Goal: Communication & Community: Answer question/provide support

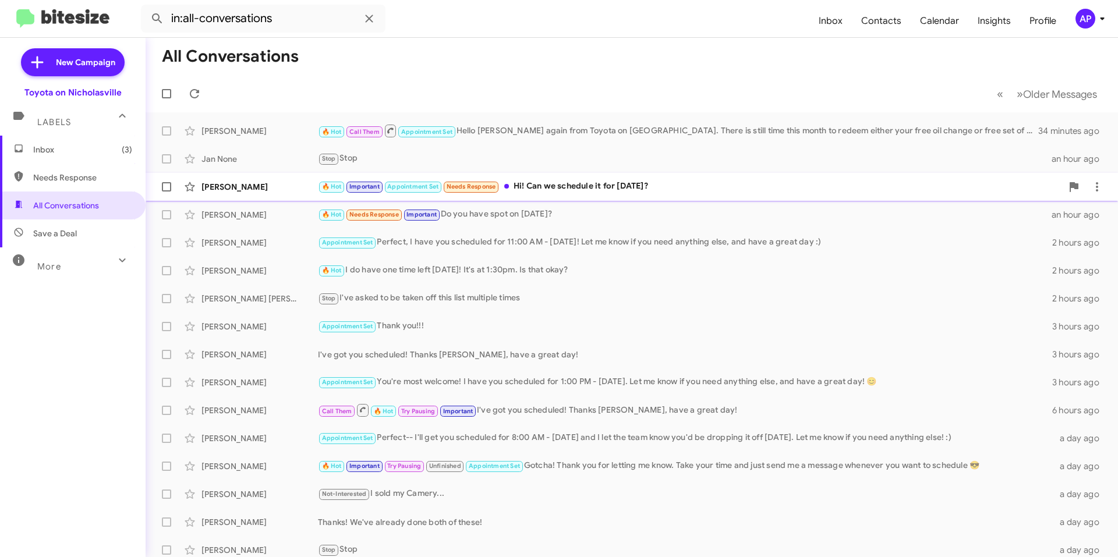
click at [674, 187] on div "🔥 Hot Important Appointment Set Needs Response Hi! Can we schedule it for [DATE…" at bounding box center [690, 186] width 744 height 13
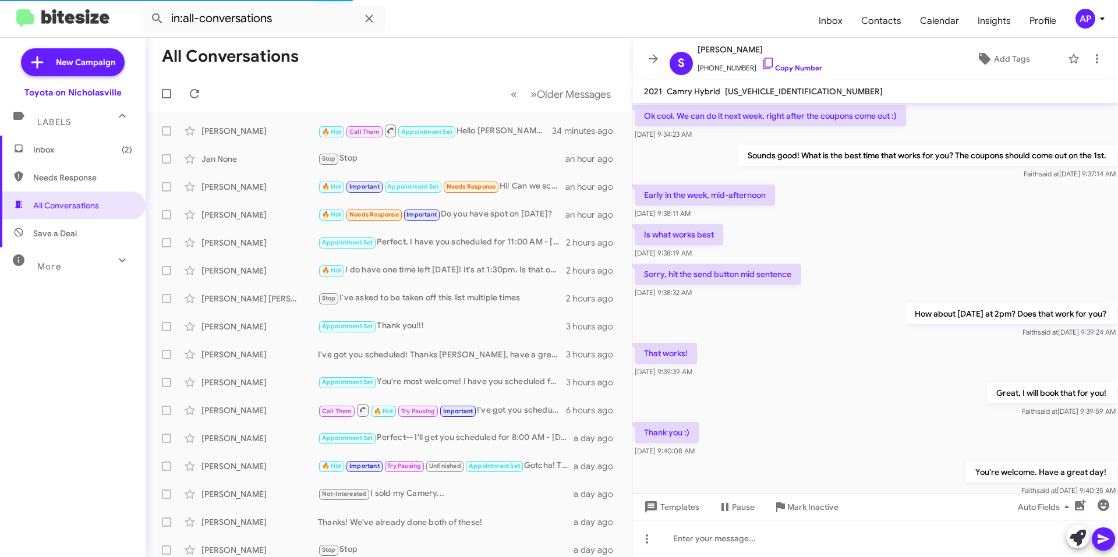
scroll to position [541, 0]
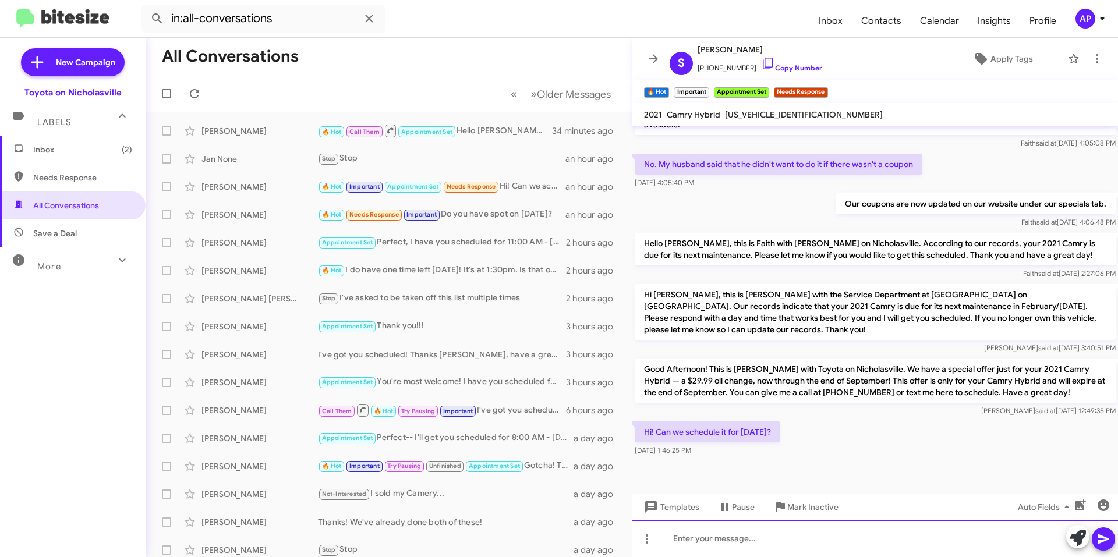
click at [785, 542] on div at bounding box center [875, 538] width 486 height 37
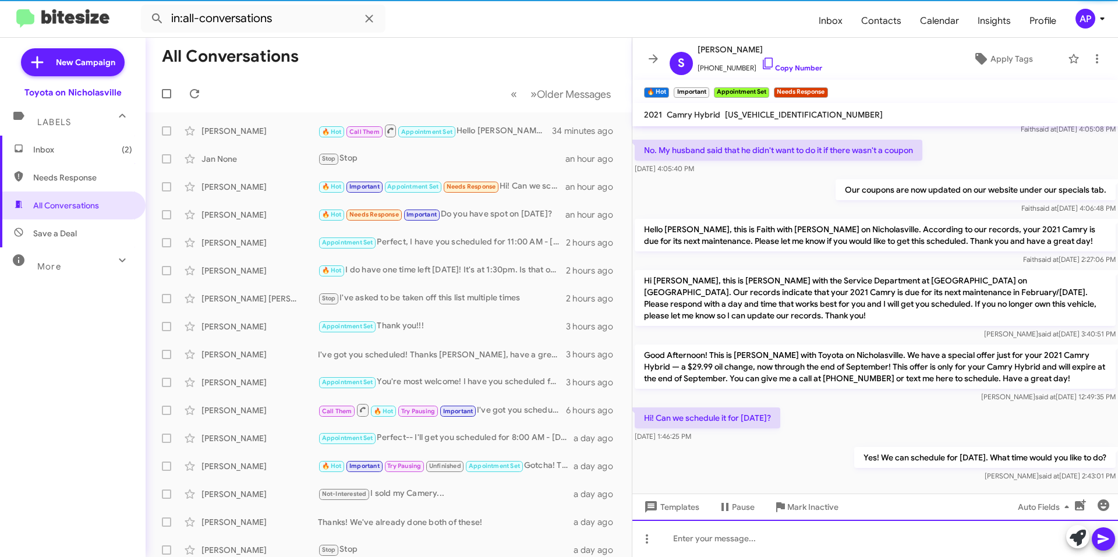
scroll to position [1718, 0]
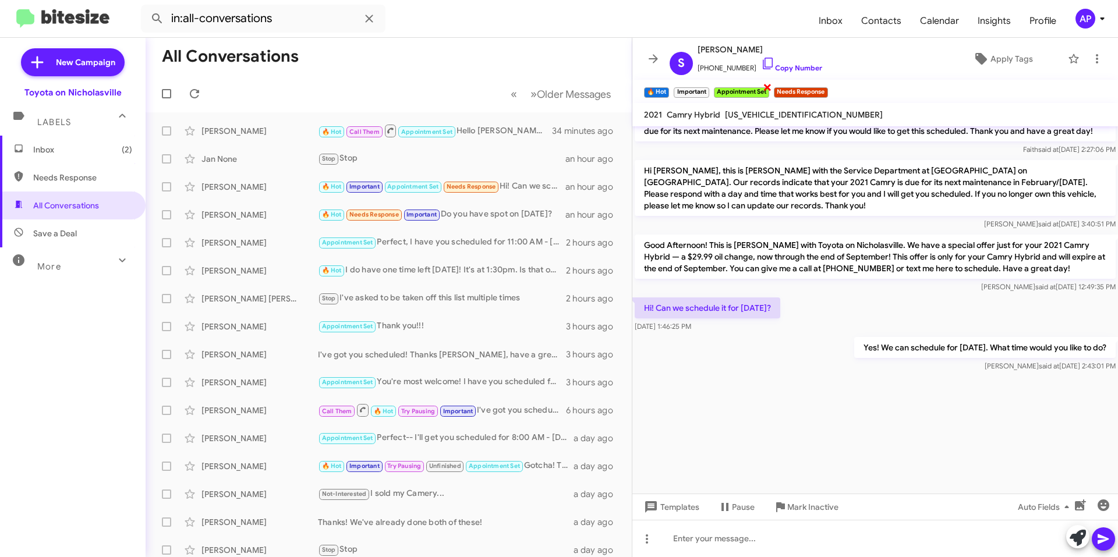
click at [769, 87] on span "×" at bounding box center [767, 87] width 9 height 14
click at [648, 60] on icon at bounding box center [653, 59] width 14 height 14
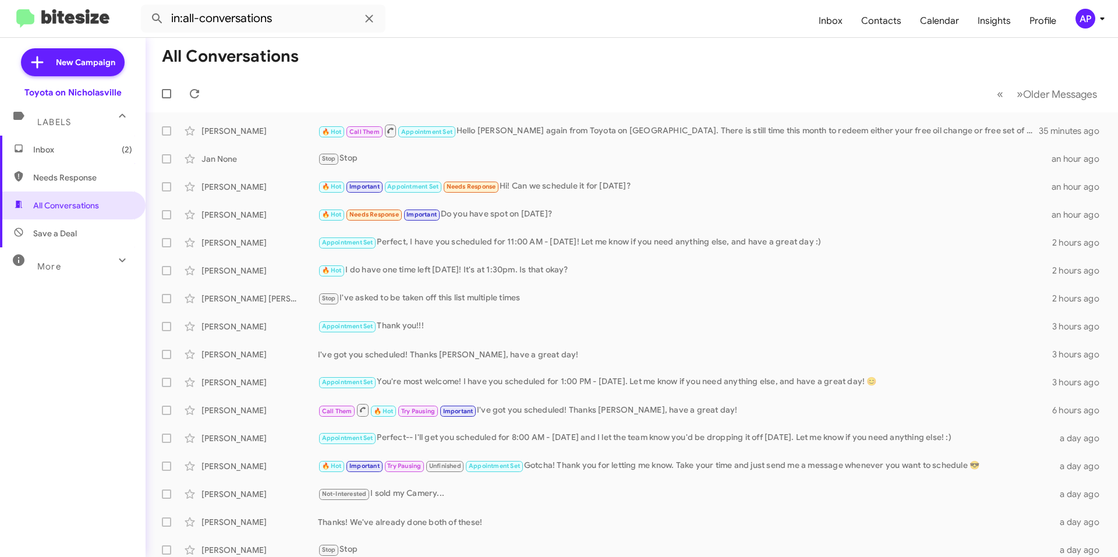
click at [90, 153] on span "Inbox (2)" at bounding box center [82, 150] width 99 height 12
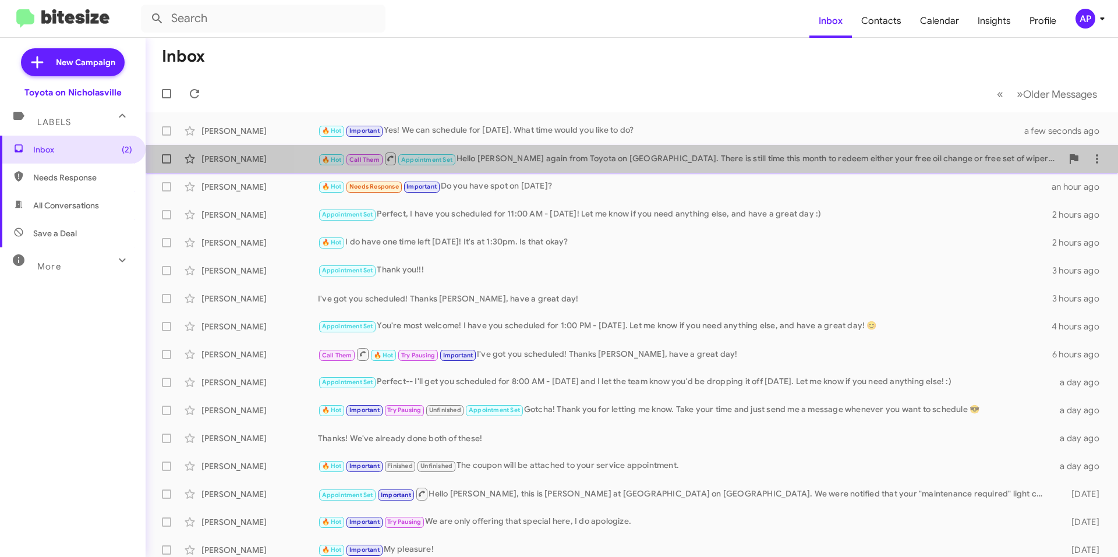
click at [736, 160] on div "🔥 Hot Call Them Appointment Set Hello Charles, Jessika again from Toyota on Nic…" at bounding box center [690, 158] width 744 height 15
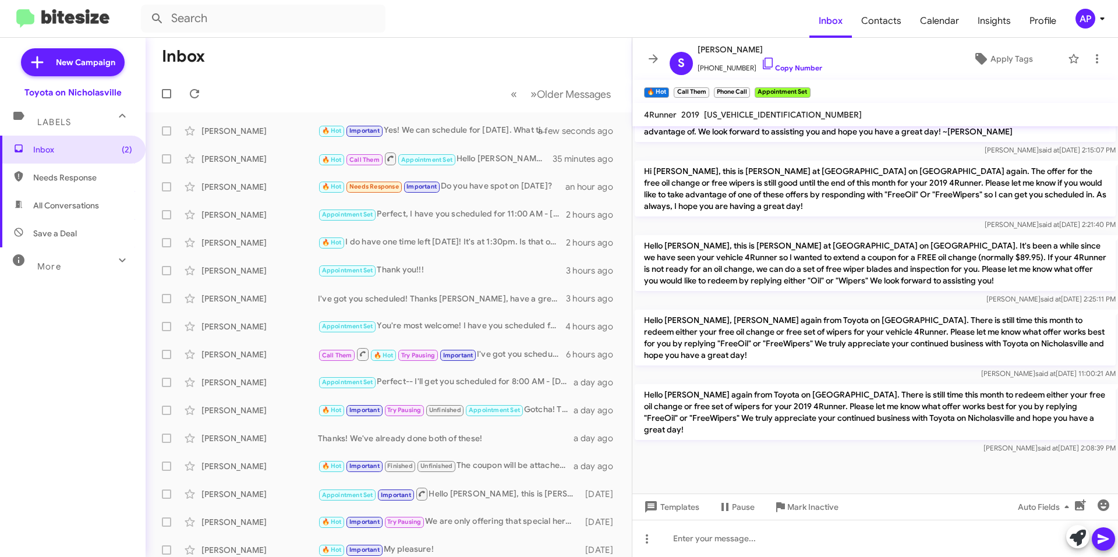
scroll to position [1030, 0]
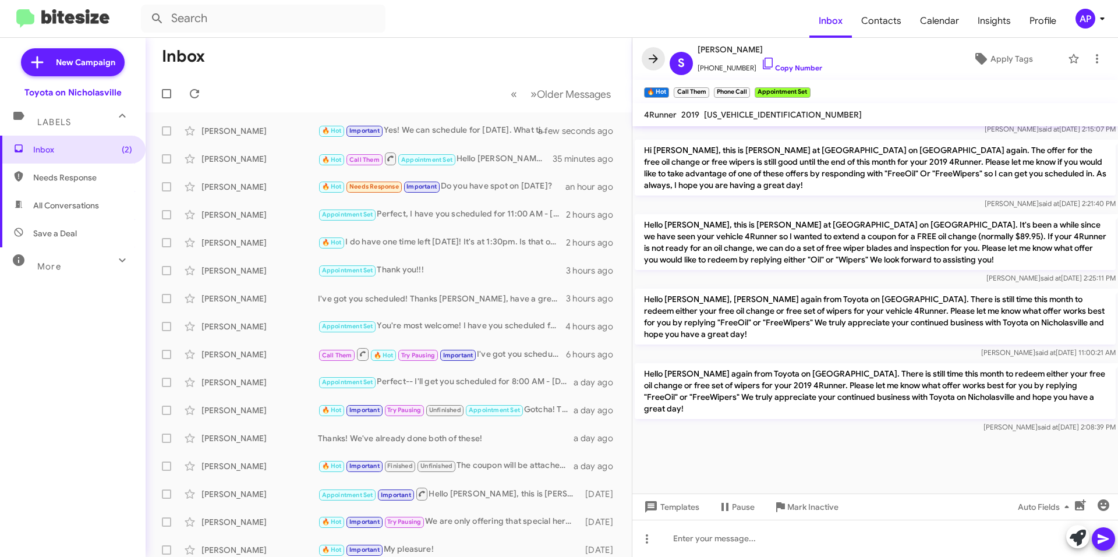
click at [649, 62] on icon at bounding box center [653, 59] width 14 height 14
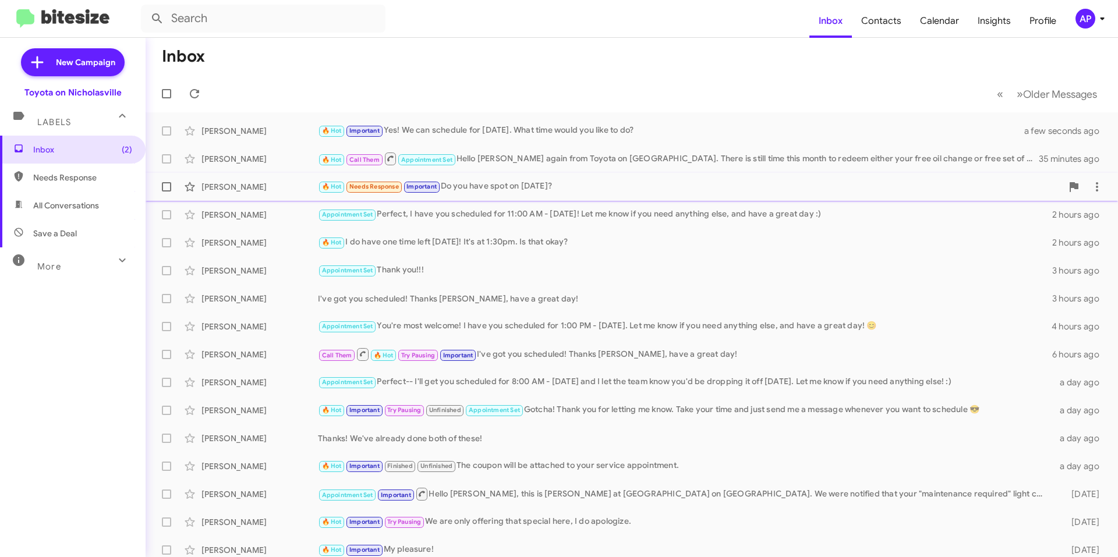
click at [632, 192] on div "🔥 Hot Needs Response Important Do you have spot on 26th of September?" at bounding box center [690, 186] width 744 height 13
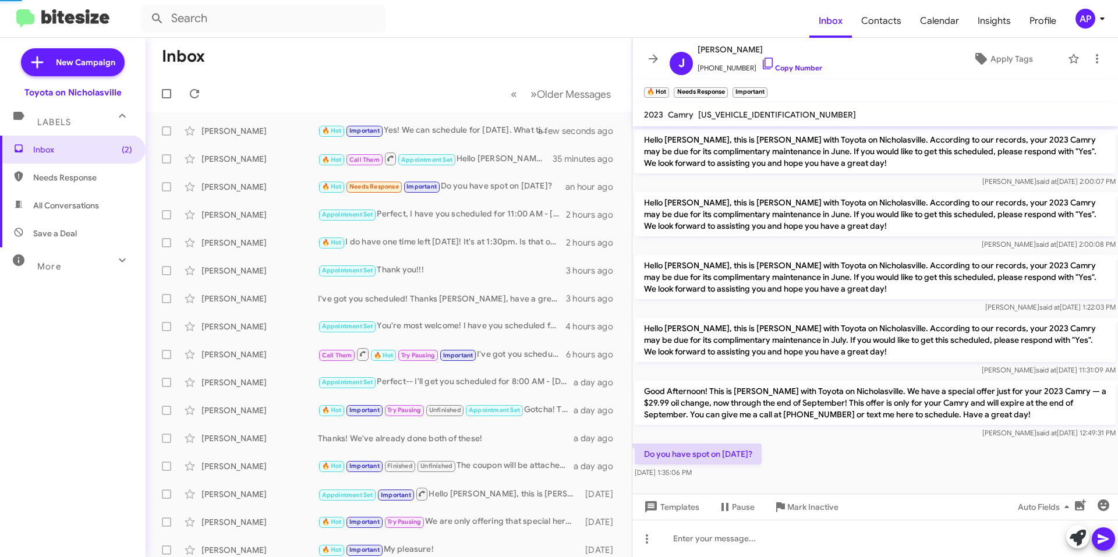
scroll to position [197, 0]
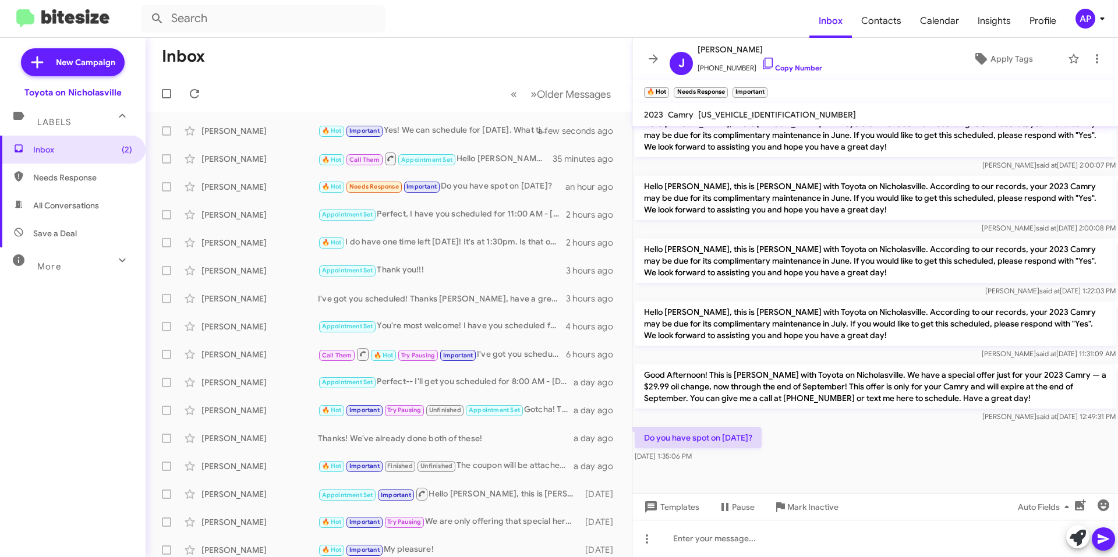
click at [788, 372] on p "Good Afternoon! This is [PERSON_NAME] with Toyota on Nicholasville. We have a s…" at bounding box center [875, 387] width 481 height 44
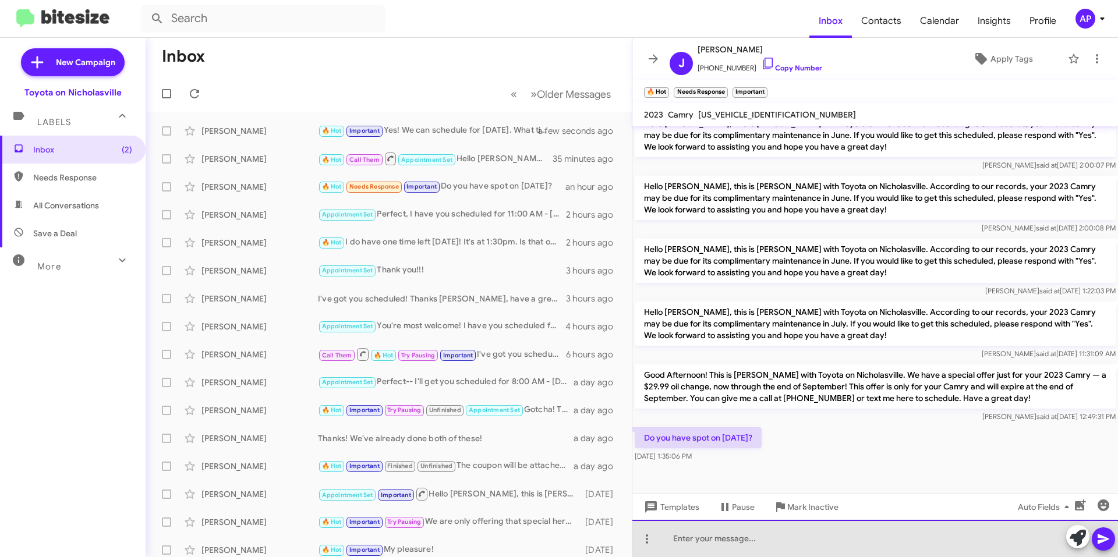
click at [713, 543] on div at bounding box center [875, 538] width 486 height 37
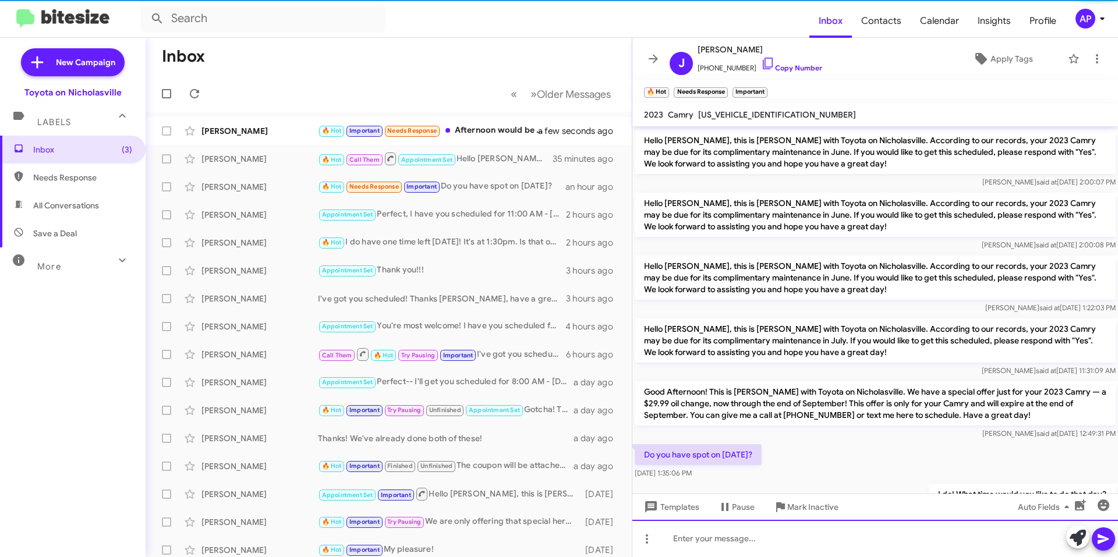
scroll to position [240, 0]
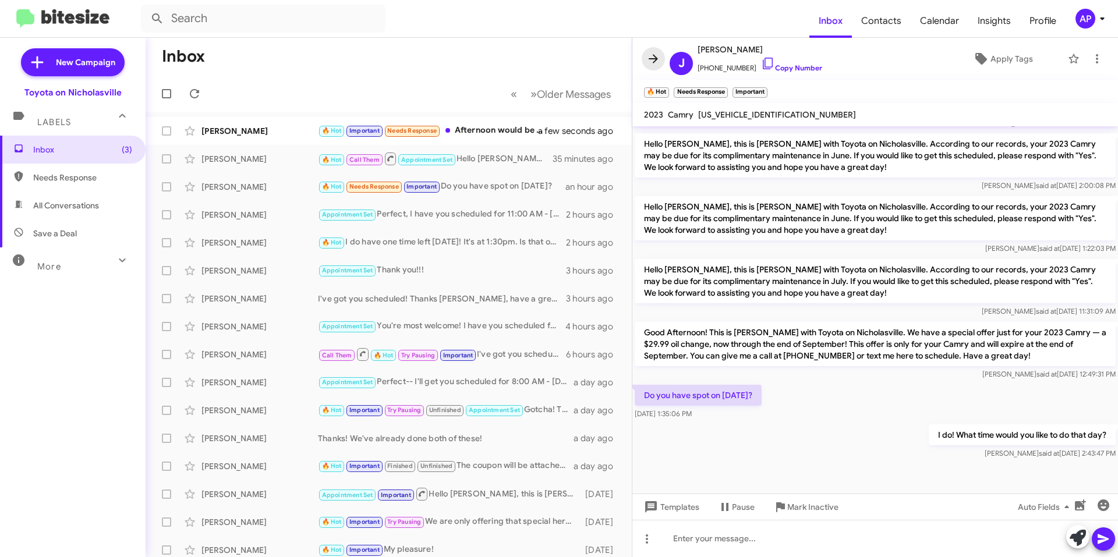
click at [646, 63] on span at bounding box center [653, 59] width 23 height 14
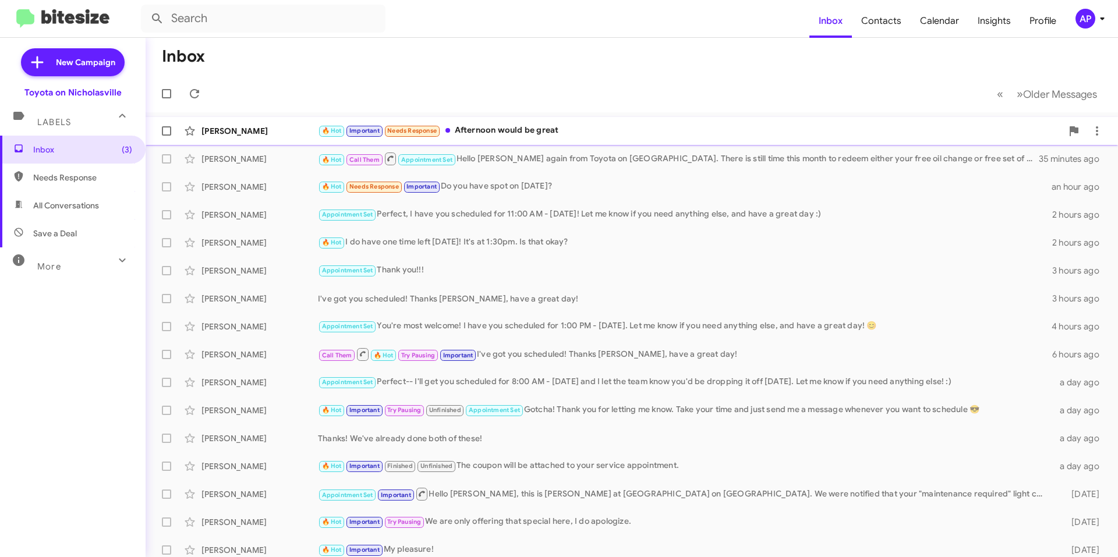
click at [599, 128] on div "🔥 Hot Important Needs Response Afternoon would be great" at bounding box center [690, 130] width 744 height 13
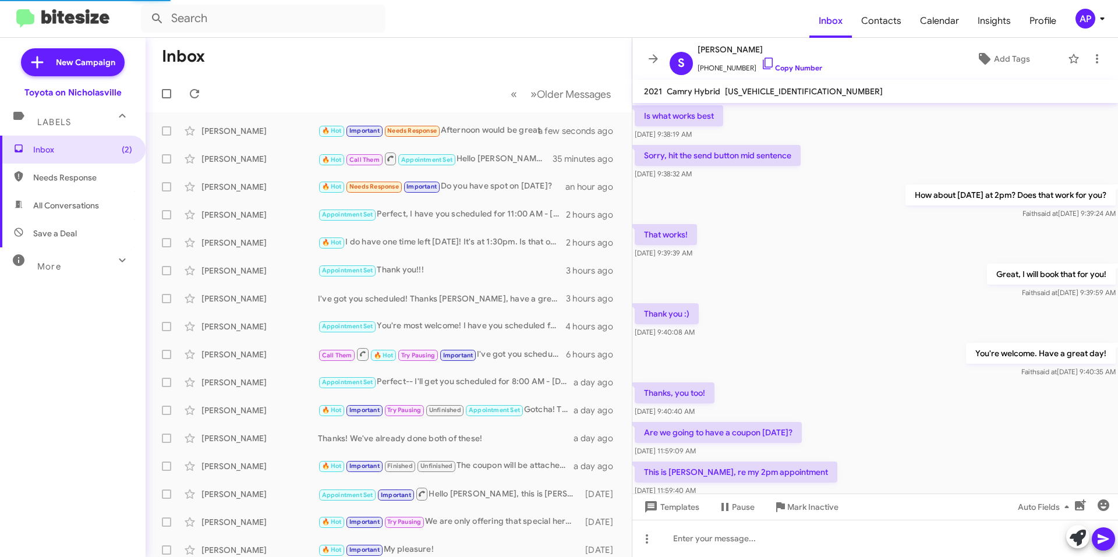
scroll to position [523, 0]
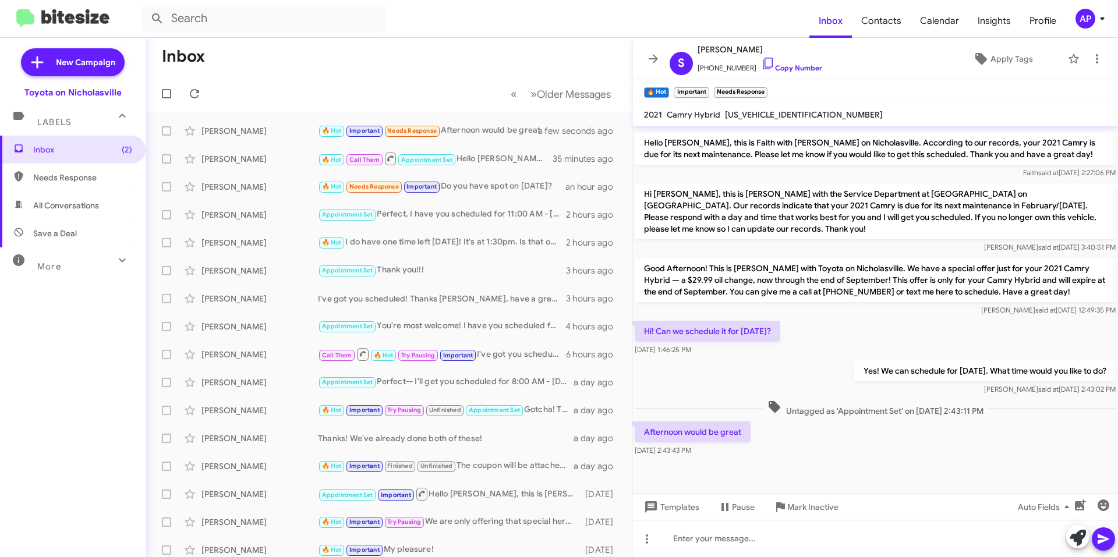
click at [743, 116] on span "4T1G31AK3MU559466" at bounding box center [804, 114] width 158 height 10
copy span "4T1G31AK3MU559466"
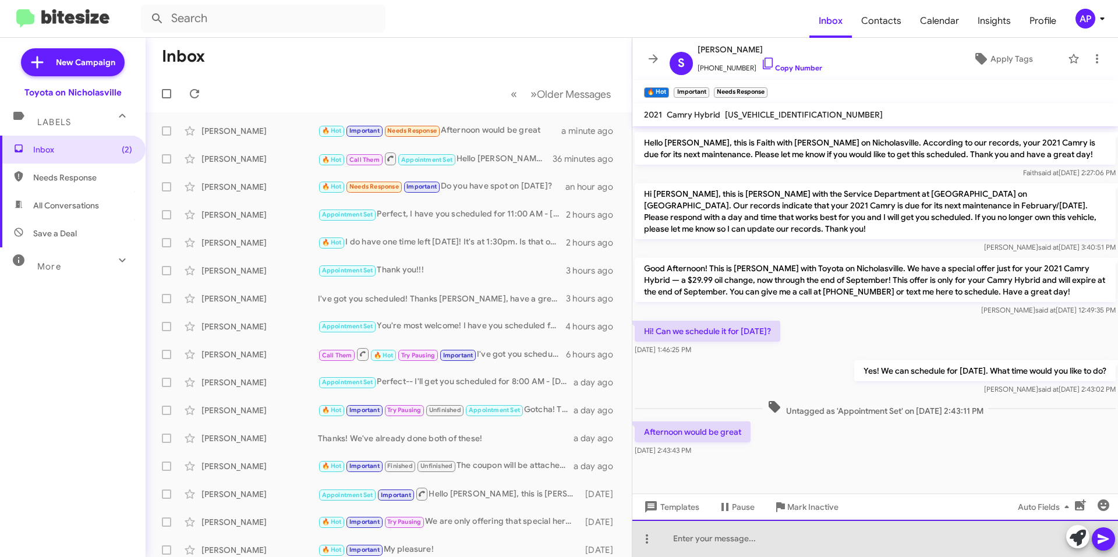
click at [840, 554] on div at bounding box center [875, 538] width 486 height 37
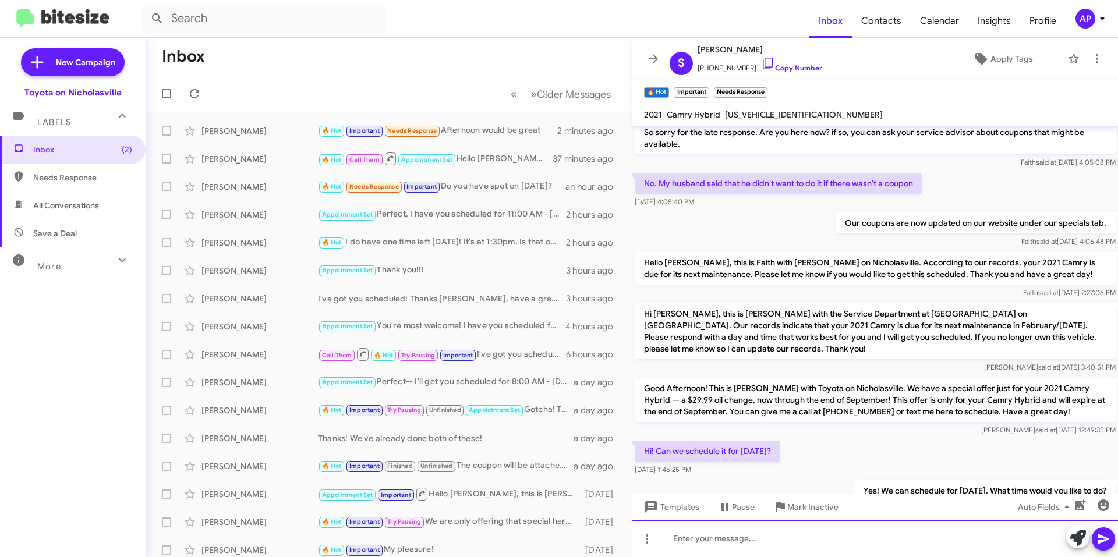
scroll to position [1700, 0]
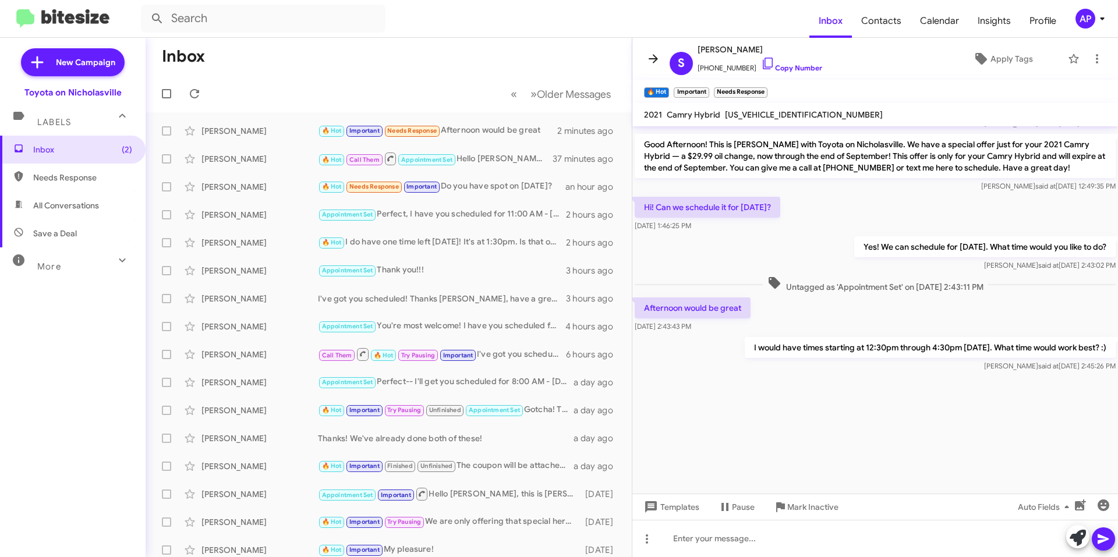
click at [655, 54] on icon at bounding box center [653, 59] width 14 height 14
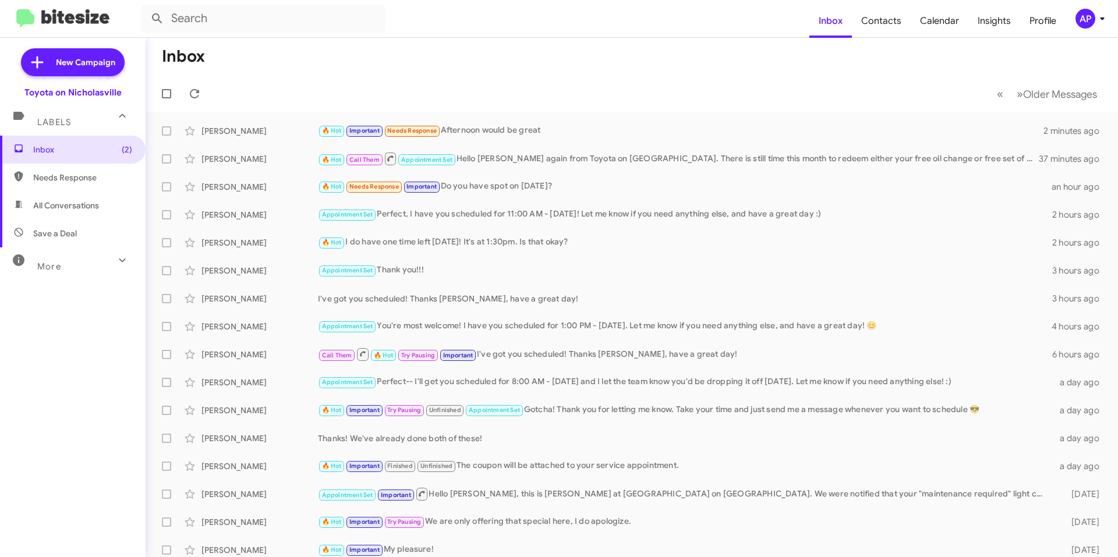
click at [84, 213] on span "All Conversations" at bounding box center [73, 206] width 146 height 28
type input "in:all-conversations"
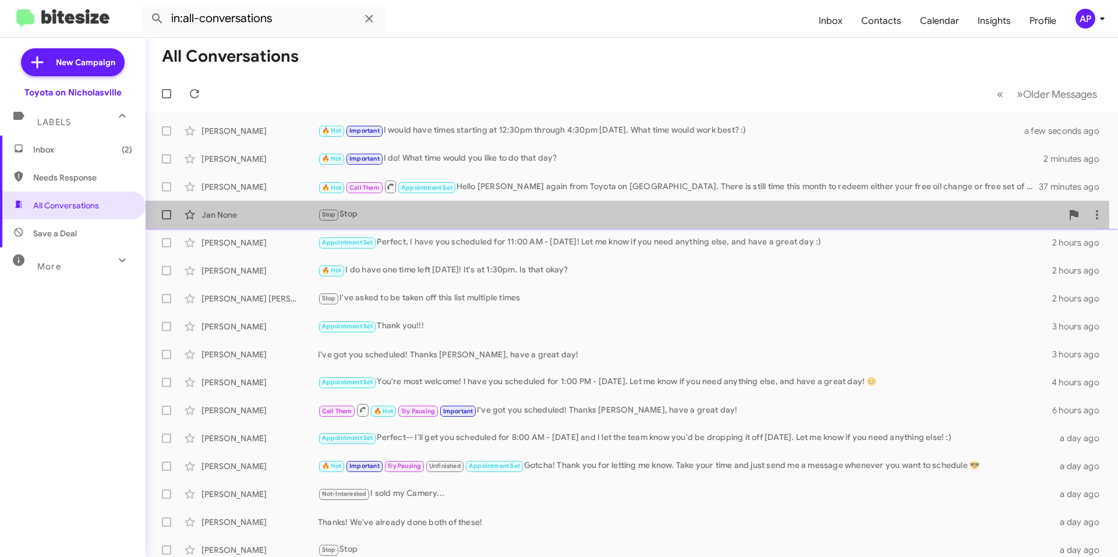
click at [437, 220] on div "Stop Stop" at bounding box center [690, 214] width 744 height 13
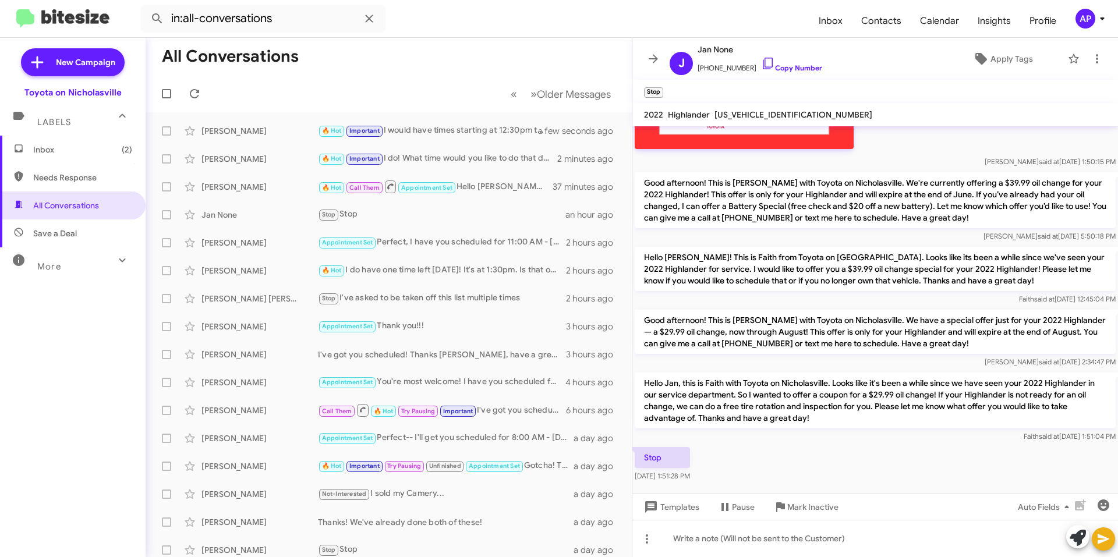
scroll to position [218, 0]
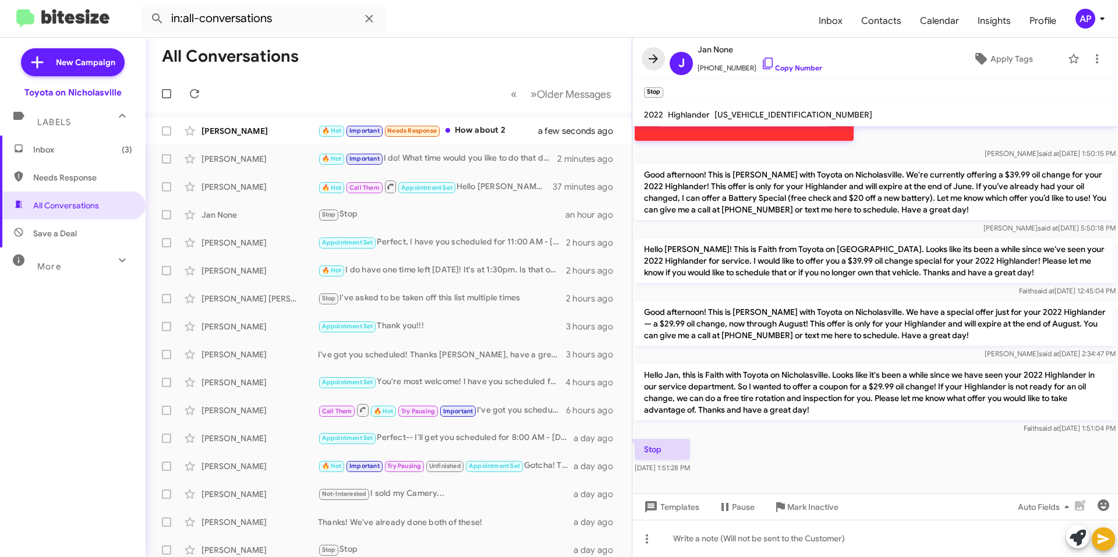
click at [654, 62] on icon at bounding box center [653, 58] width 9 height 9
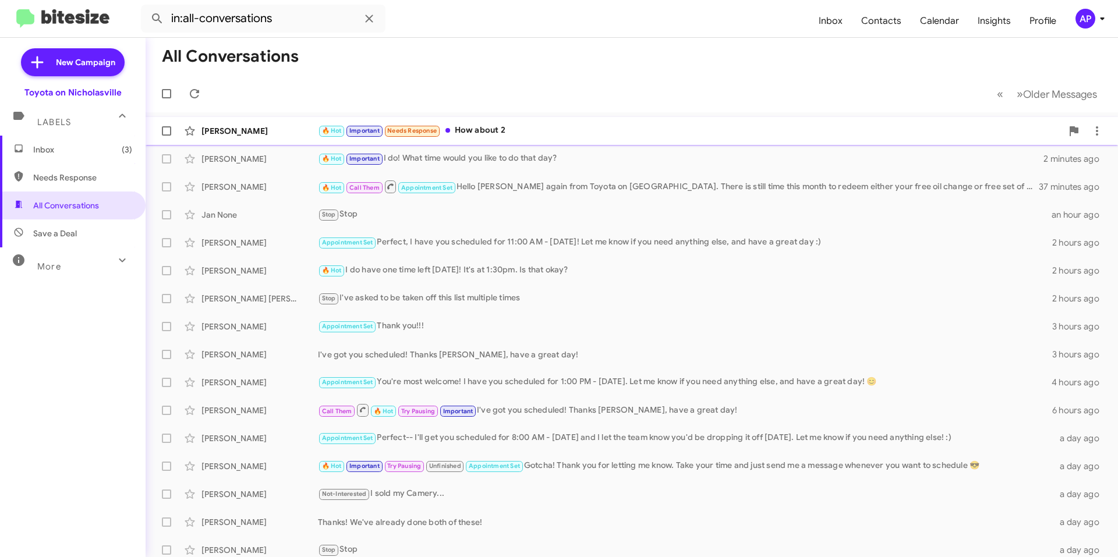
click at [543, 134] on div "🔥 Hot Important Needs Response How about 2" at bounding box center [690, 130] width 744 height 13
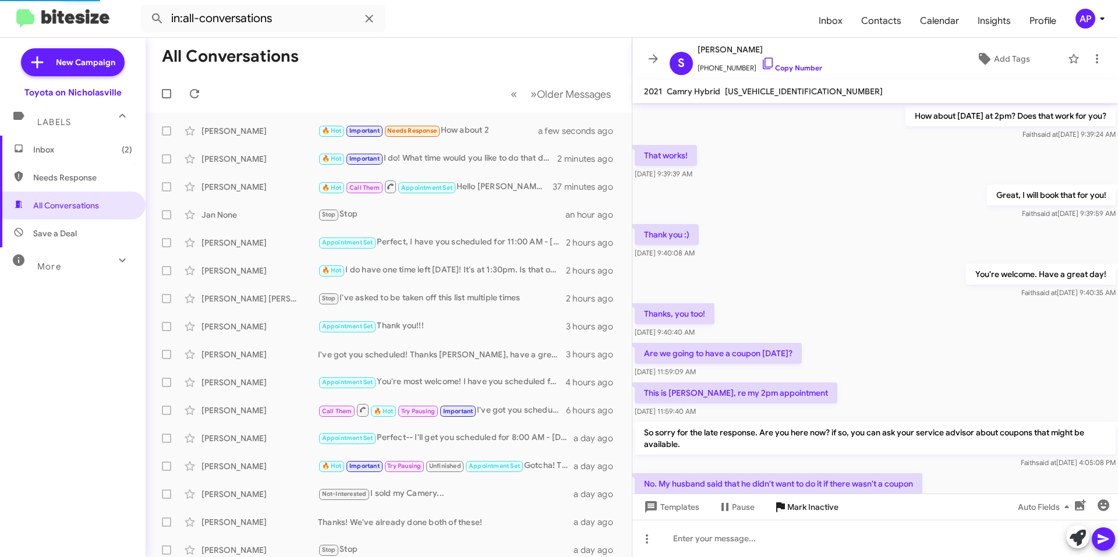
scroll to position [523, 0]
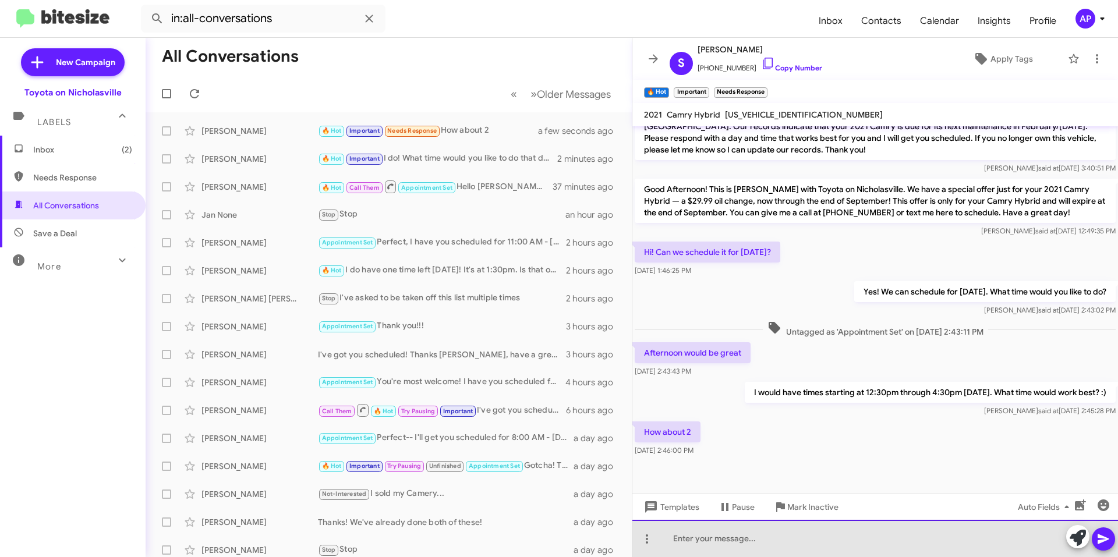
click at [727, 543] on div at bounding box center [875, 538] width 486 height 37
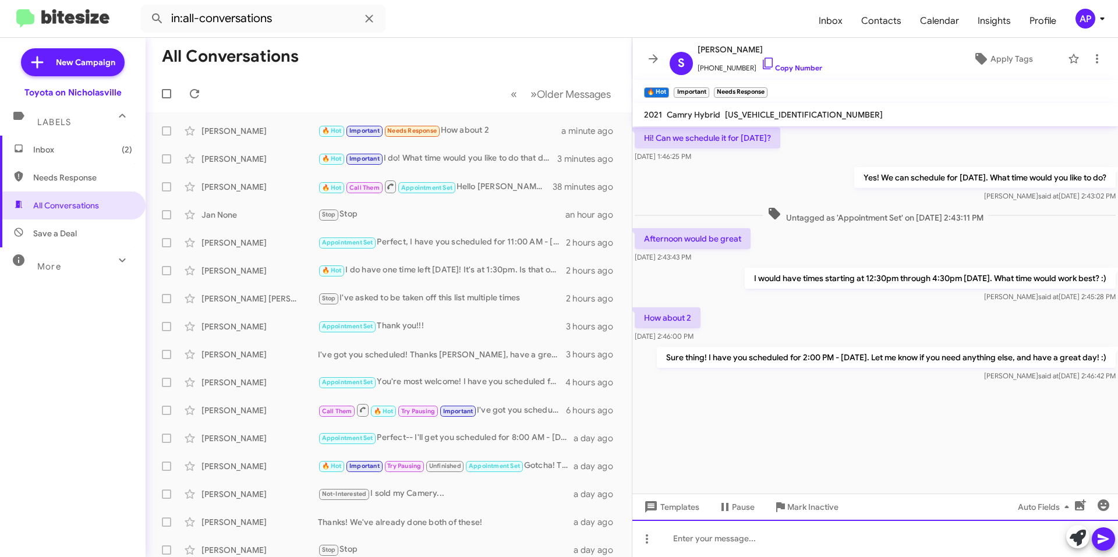
scroll to position [2304, 0]
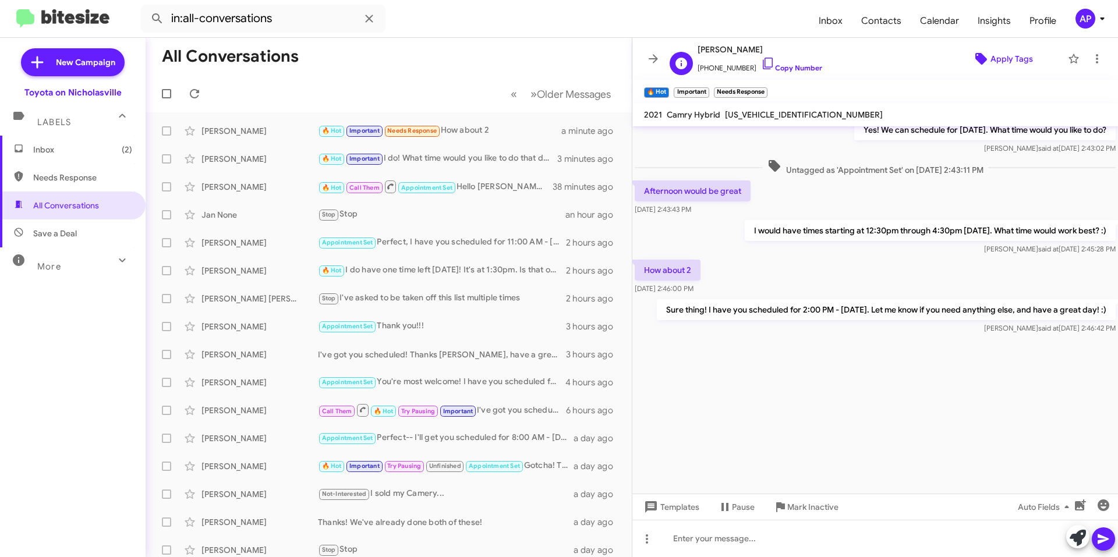
click at [1005, 60] on span "Apply Tags" at bounding box center [1012, 58] width 43 height 21
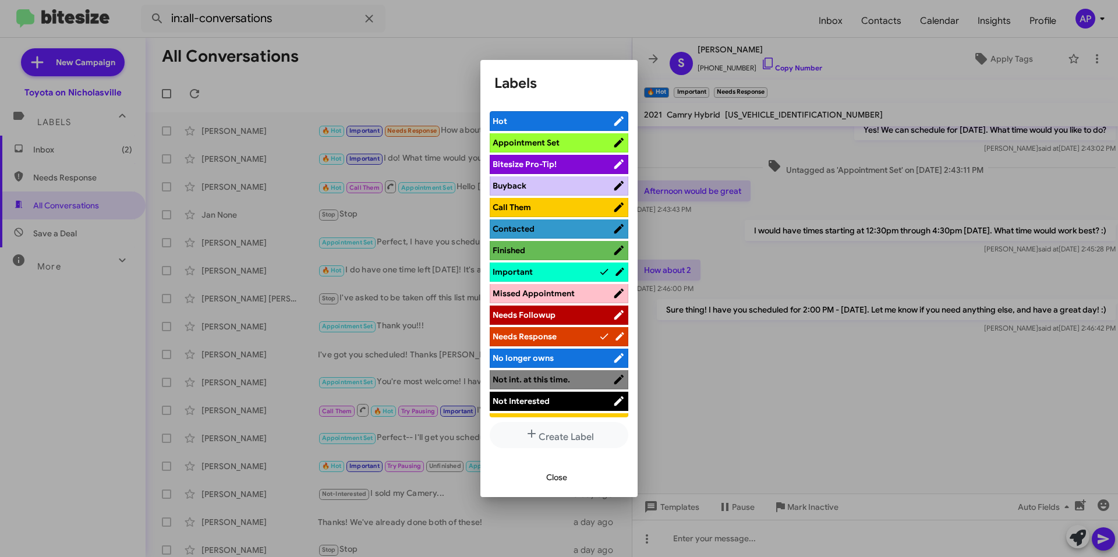
click at [586, 137] on span "Appointment Set" at bounding box center [553, 143] width 120 height 12
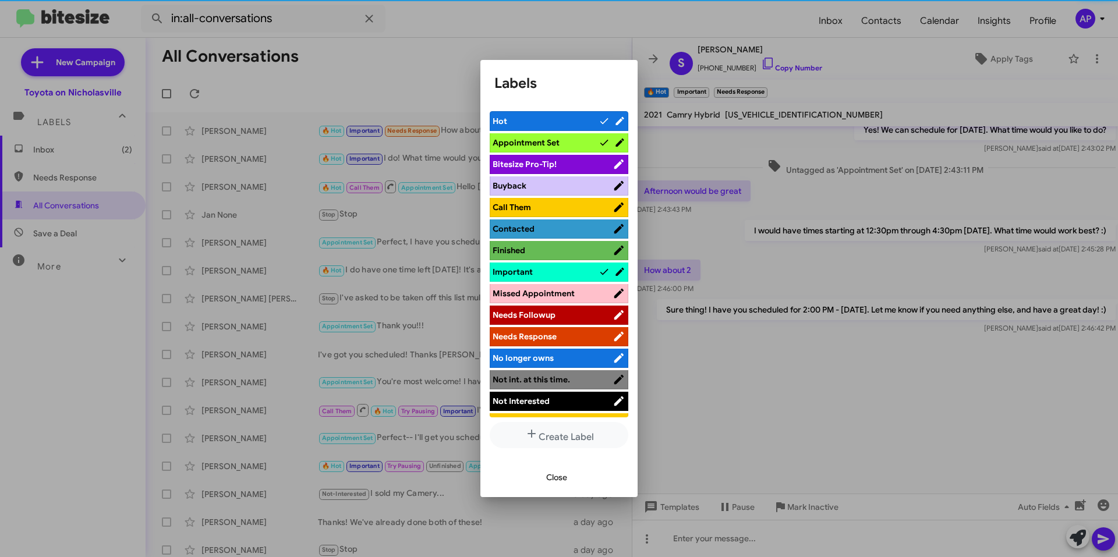
click at [579, 123] on span "Hot" at bounding box center [546, 121] width 106 height 12
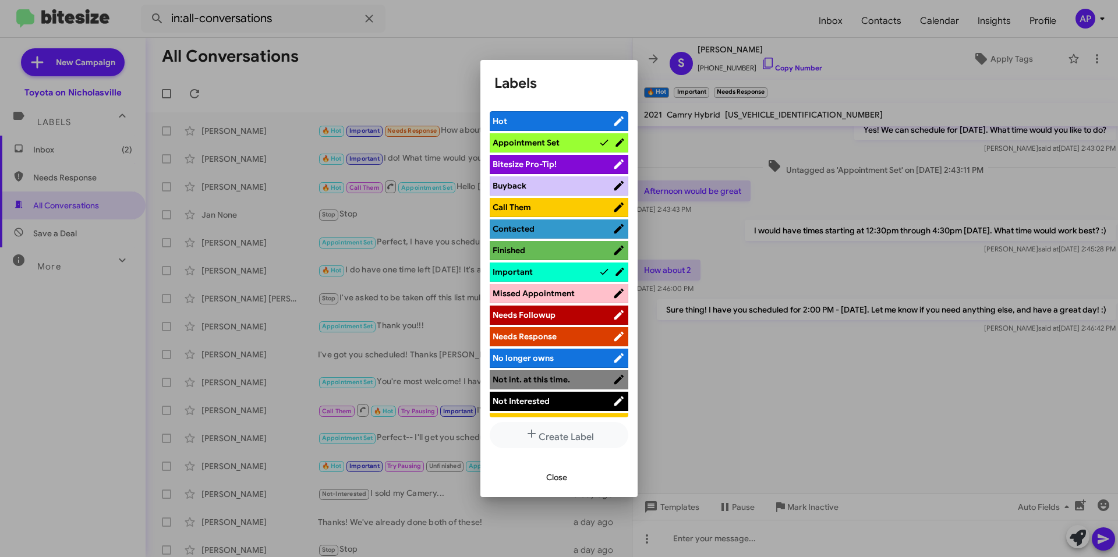
click at [577, 273] on span "Important" at bounding box center [546, 272] width 106 height 12
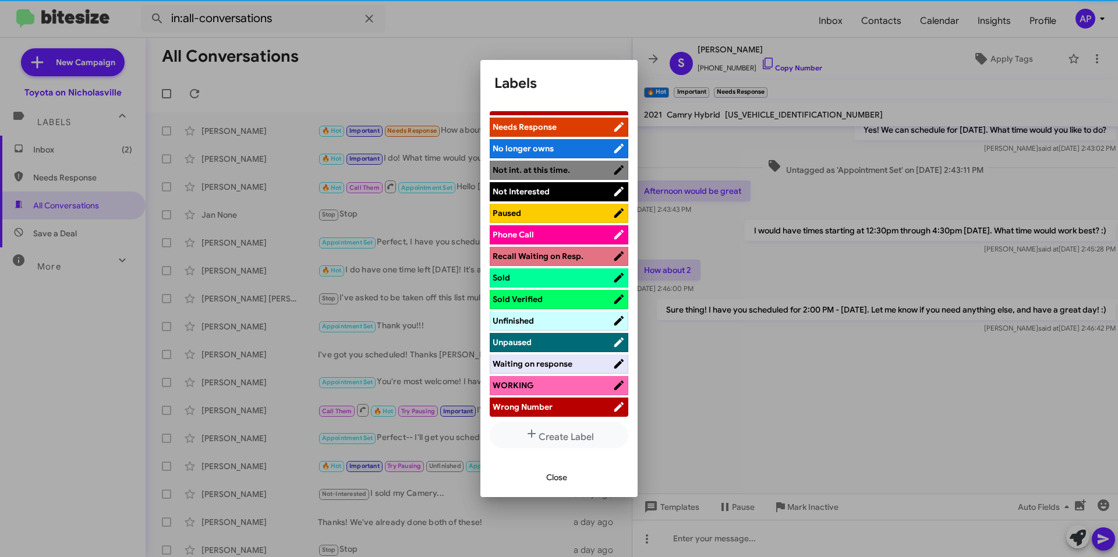
scroll to position [211, 0]
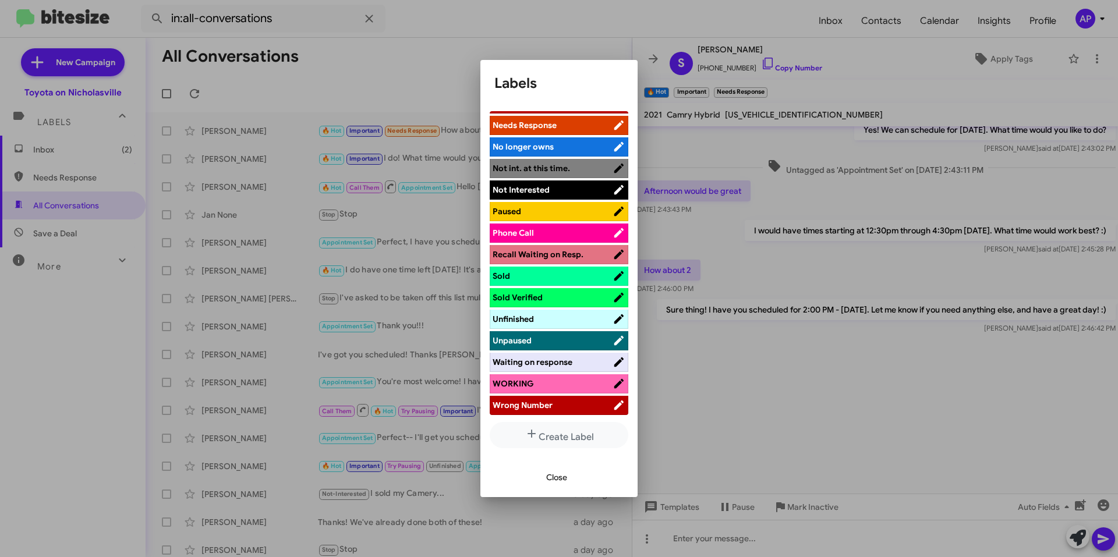
click at [549, 476] on span "Close" at bounding box center [556, 477] width 21 height 21
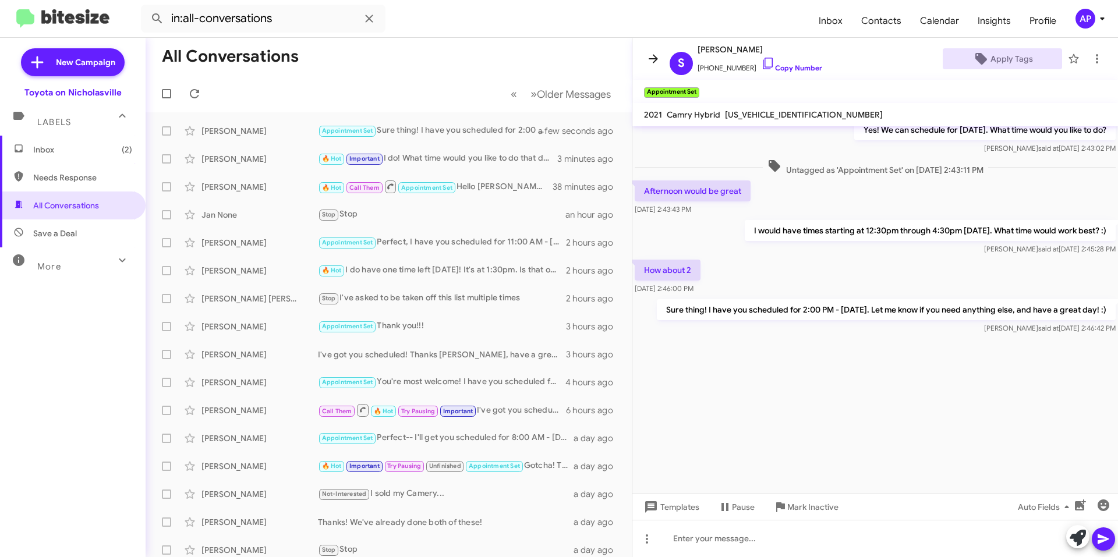
click at [656, 67] on button at bounding box center [653, 58] width 23 height 23
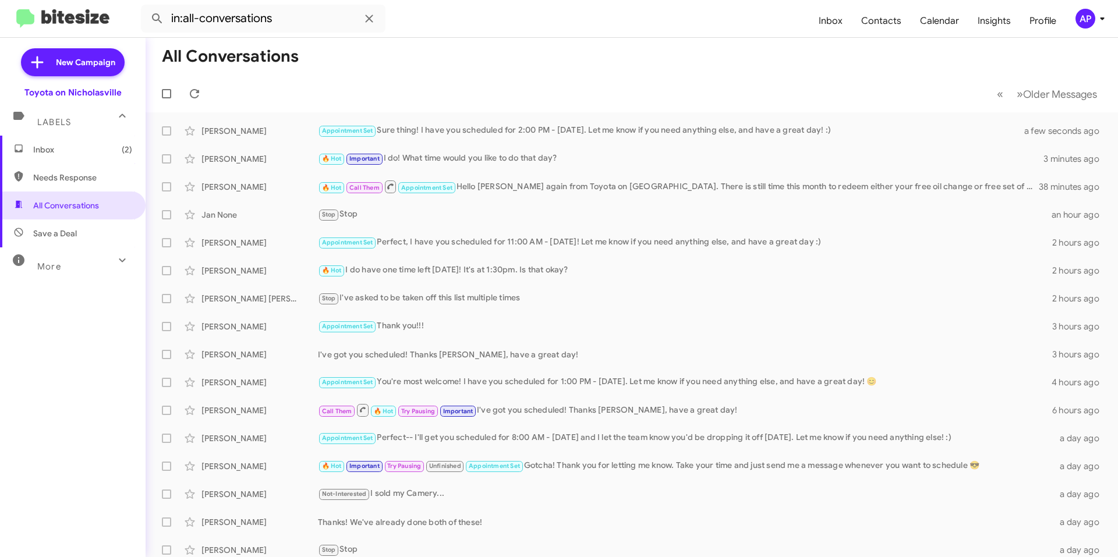
click at [90, 154] on span "Inbox (2)" at bounding box center [82, 150] width 99 height 12
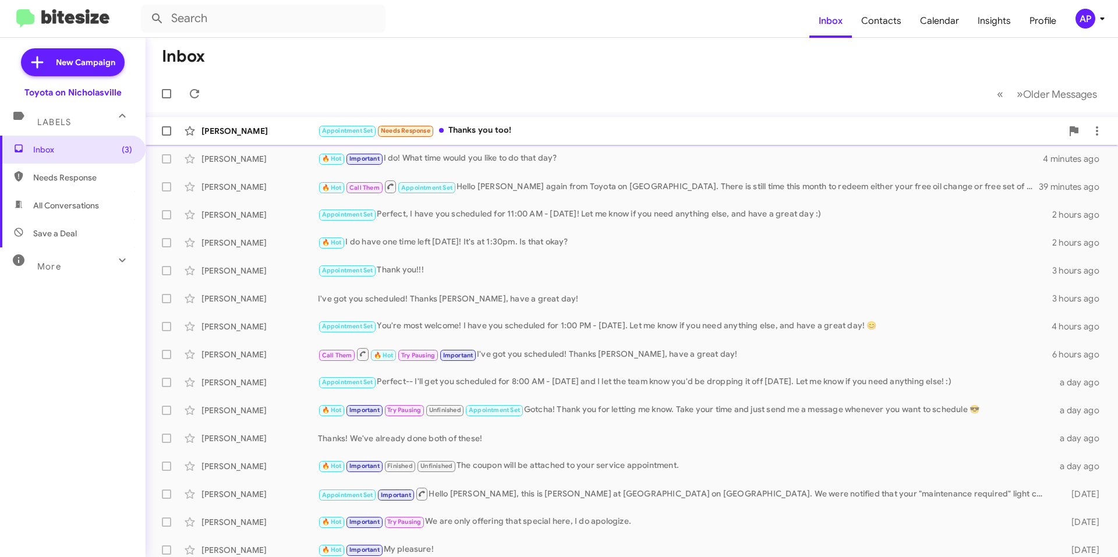
click at [604, 135] on div "Appointment Set Needs Response Thanks you too!" at bounding box center [690, 130] width 744 height 13
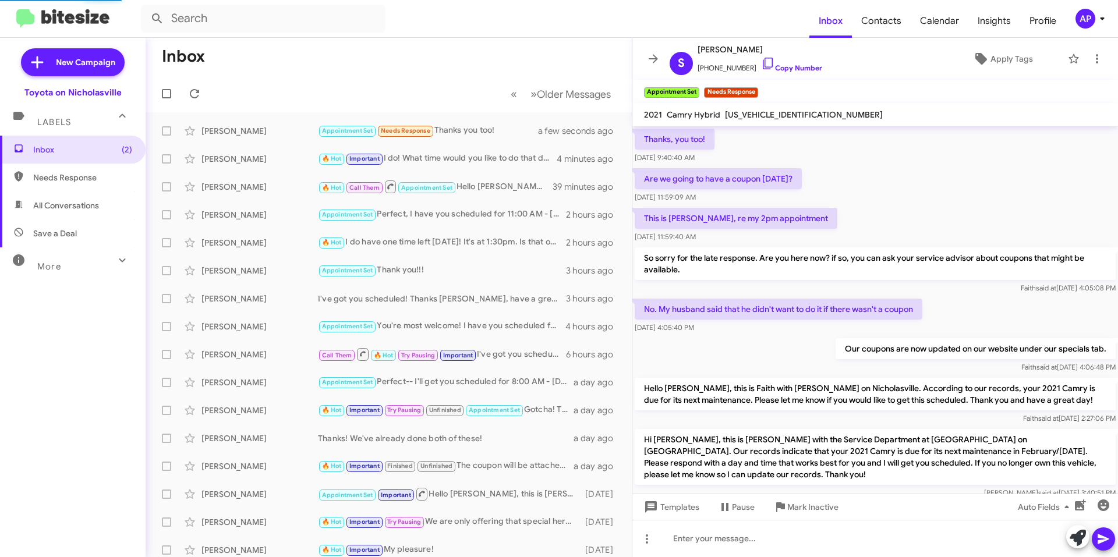
scroll to position [480, 0]
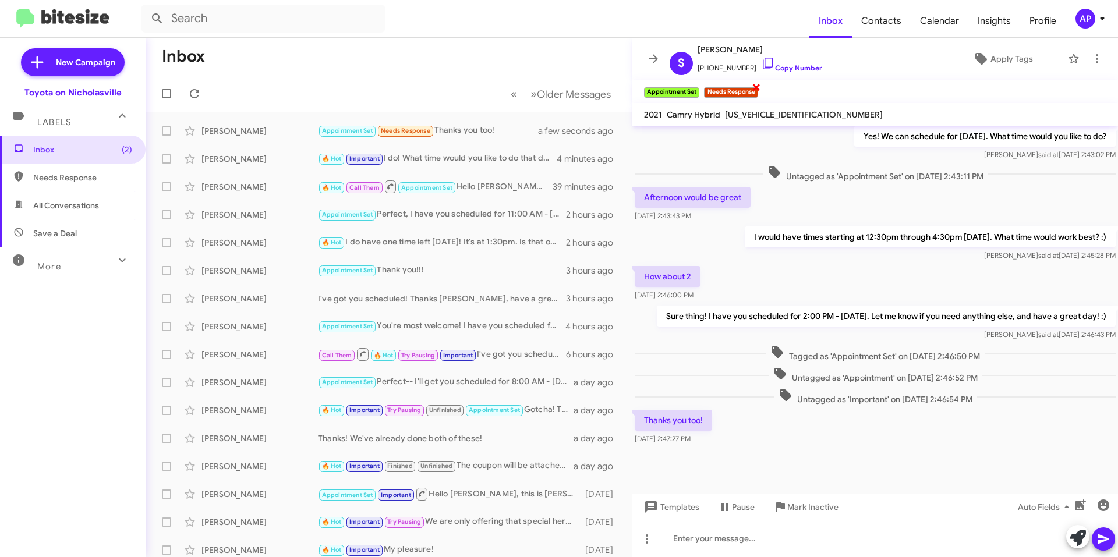
click at [758, 89] on span "×" at bounding box center [756, 87] width 9 height 14
click at [660, 51] on button at bounding box center [653, 58] width 23 height 23
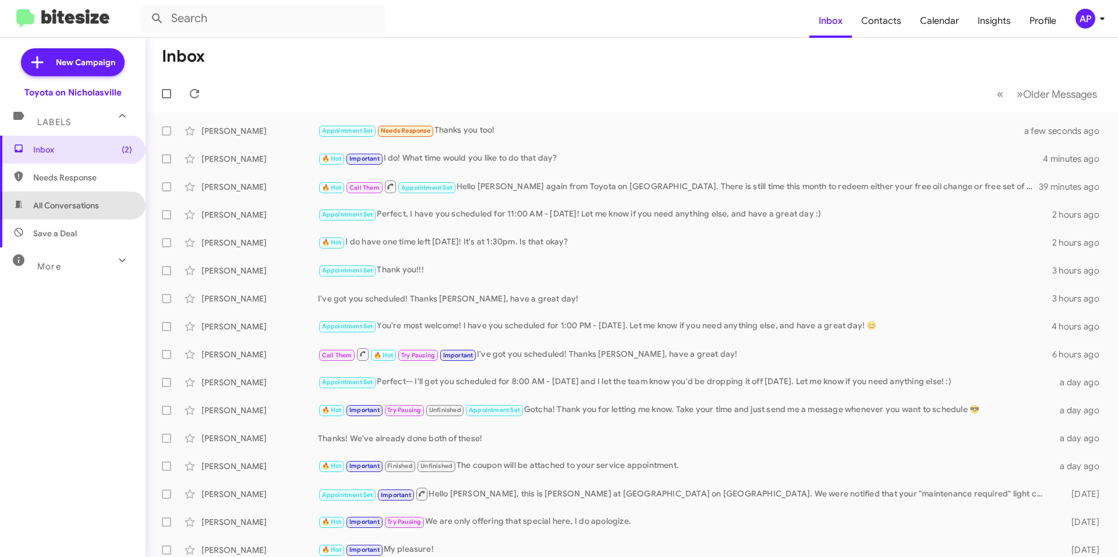
click at [107, 212] on span "All Conversations" at bounding box center [73, 206] width 146 height 28
type input "in:all-conversations"
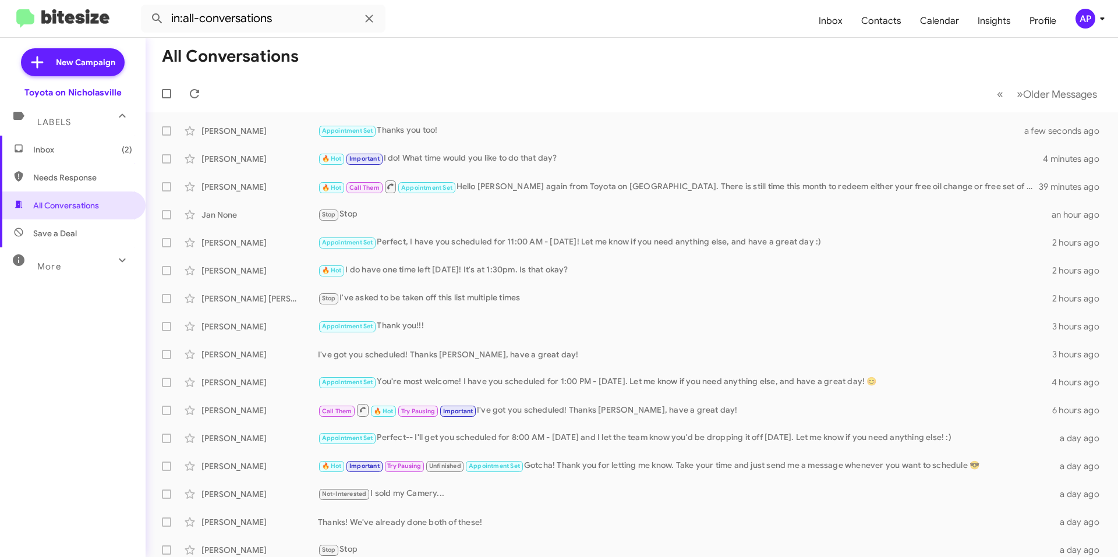
click at [104, 158] on span "Inbox (2)" at bounding box center [73, 150] width 146 height 28
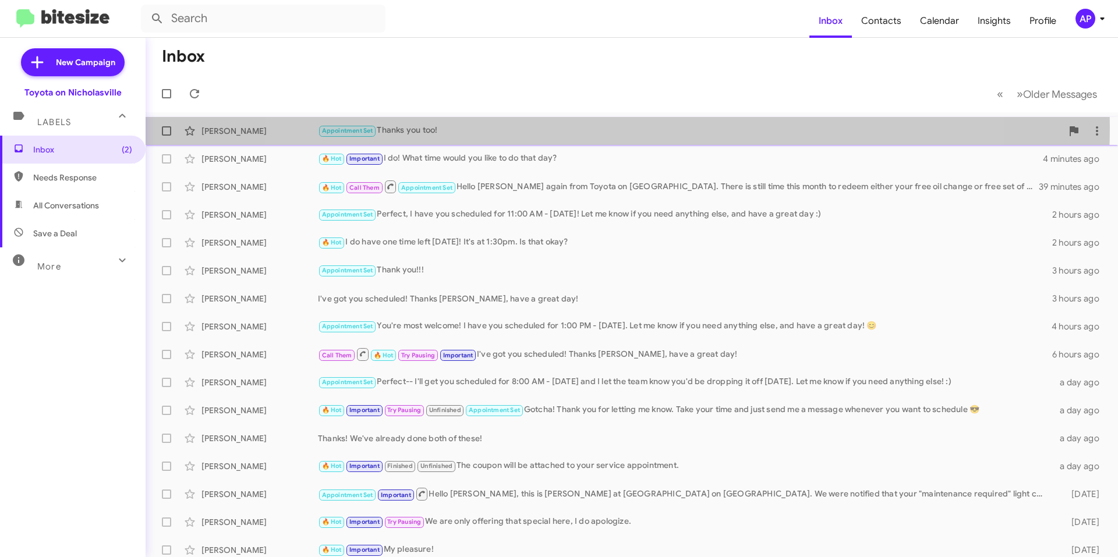
click at [613, 128] on div "Appointment Set Thanks you too!" at bounding box center [690, 130] width 744 height 13
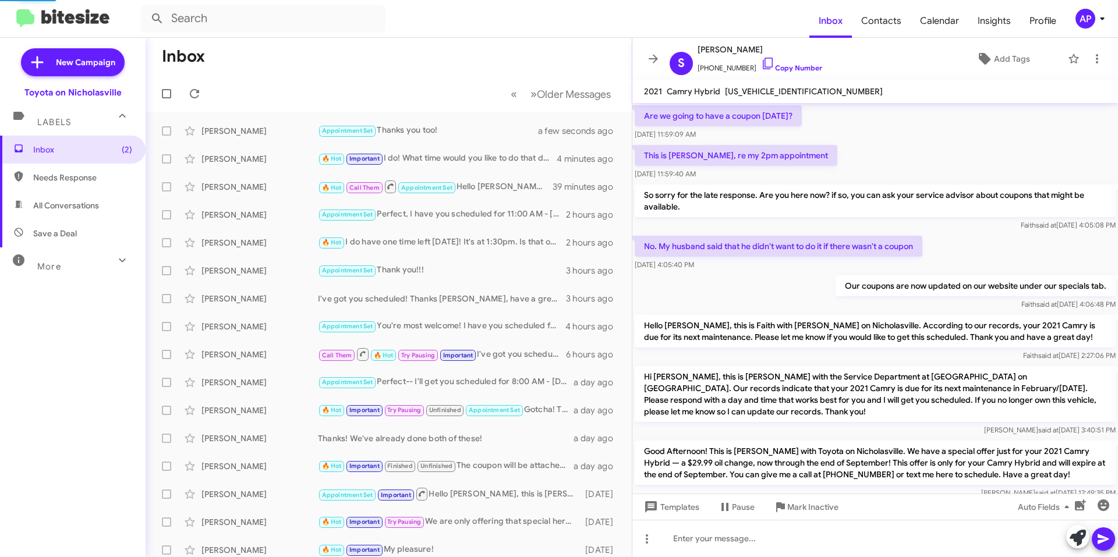
scroll to position [462, 0]
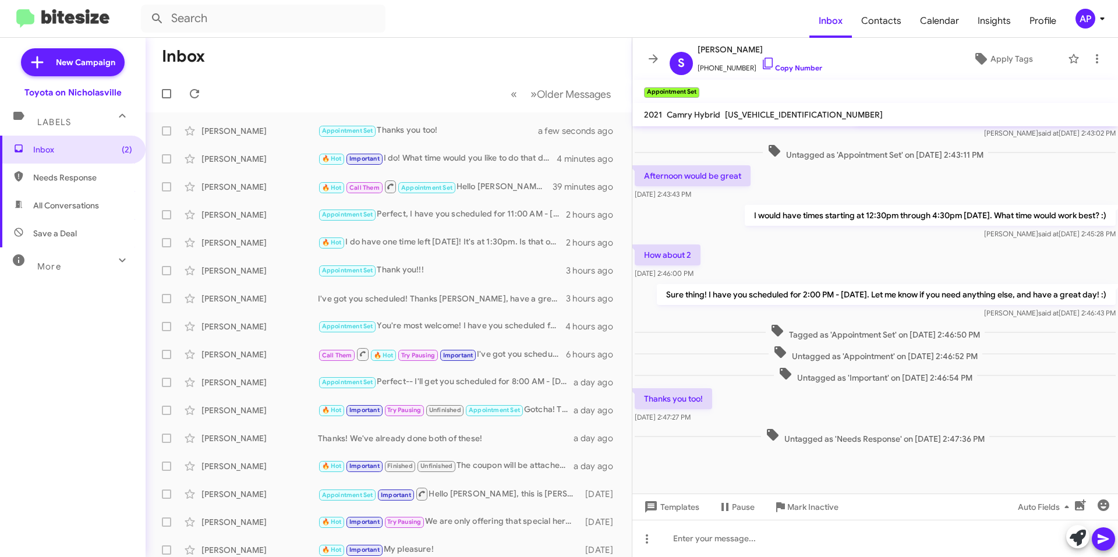
click at [639, 61] on mat-toolbar "S Sasha Bradley +18595767736 Copy Number Apply Tags" at bounding box center [875, 59] width 486 height 42
click at [649, 61] on icon at bounding box center [653, 59] width 14 height 14
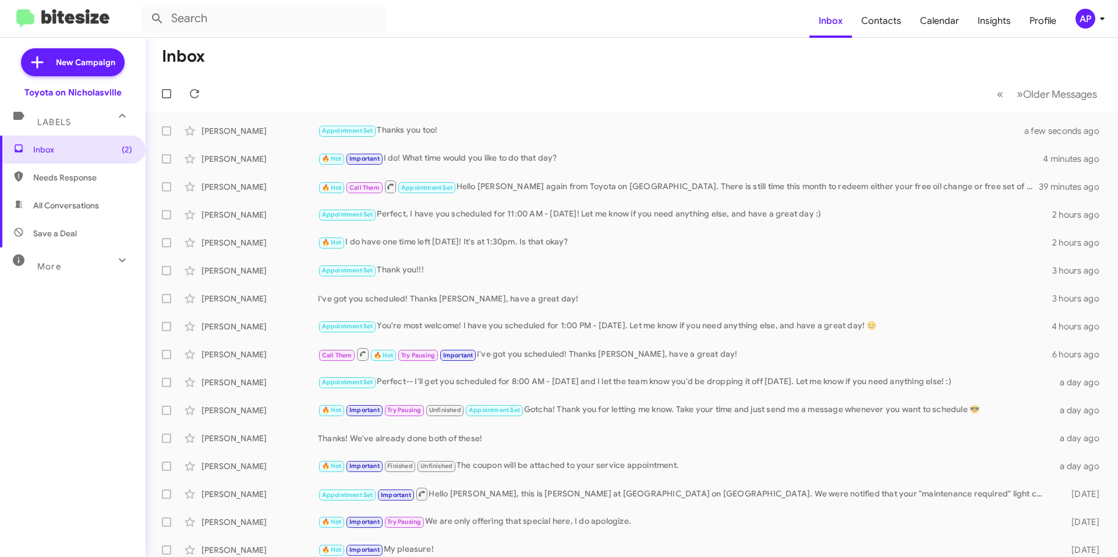
click at [59, 218] on span "All Conversations" at bounding box center [73, 206] width 146 height 28
type input "in:all-conversations"
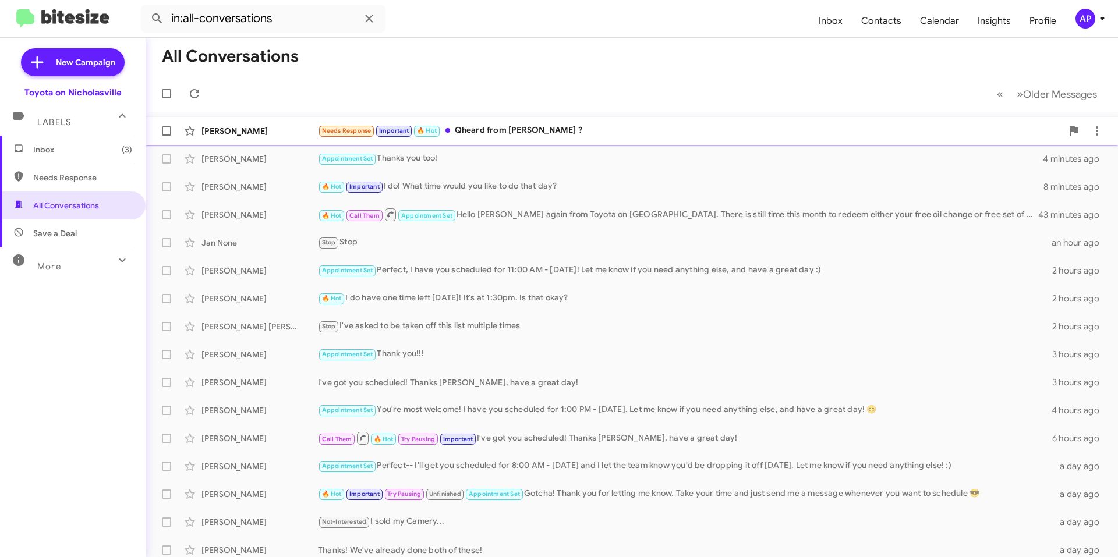
click at [669, 122] on div "[PERSON_NAME] Needs Response Important 🔥 Hot Qheard from [PERSON_NAME] ? a minu…" at bounding box center [632, 130] width 954 height 23
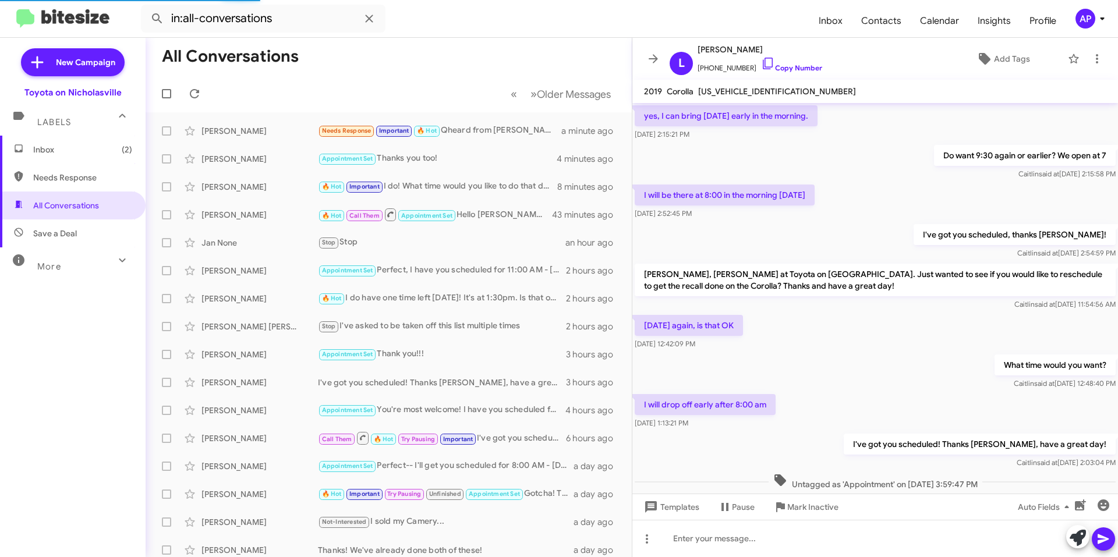
scroll to position [527, 0]
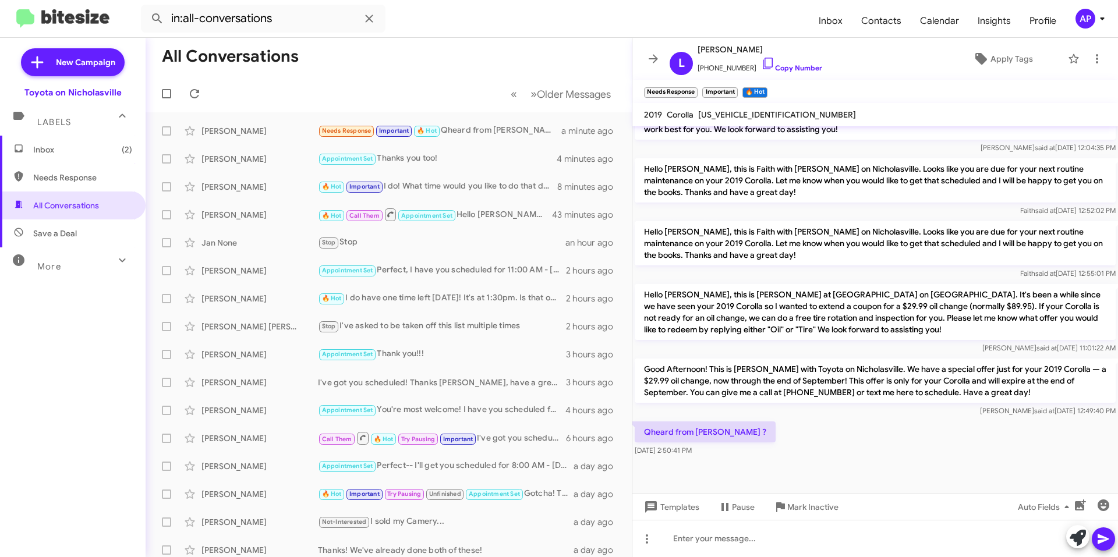
click at [762, 116] on span "[US_VEHICLE_IDENTIFICATION_NUMBER]" at bounding box center [777, 114] width 158 height 10
copy span "[US_VEHICLE_IDENTIFICATION_NUMBER]"
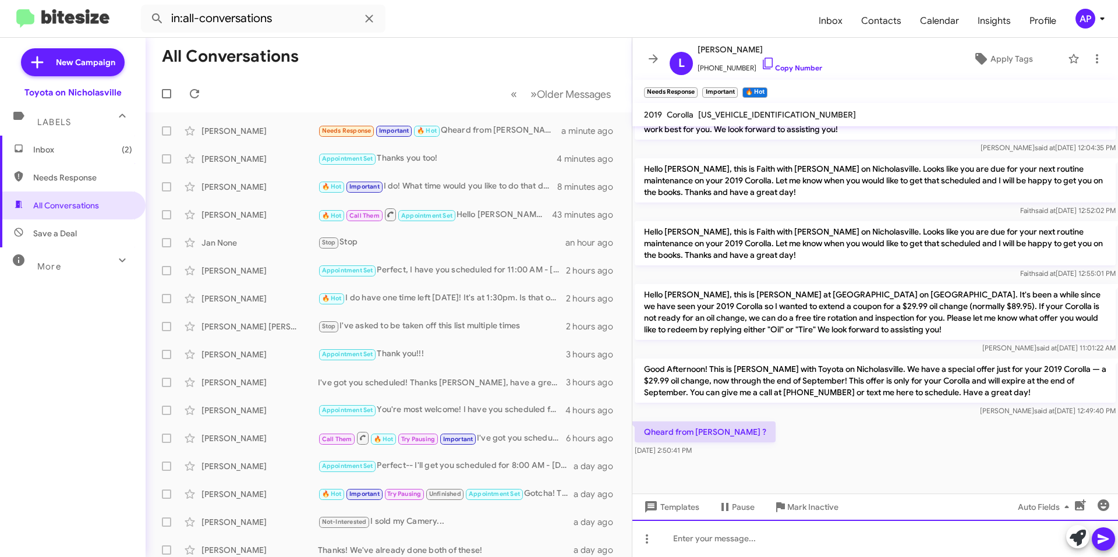
click at [713, 539] on div at bounding box center [875, 538] width 486 height 37
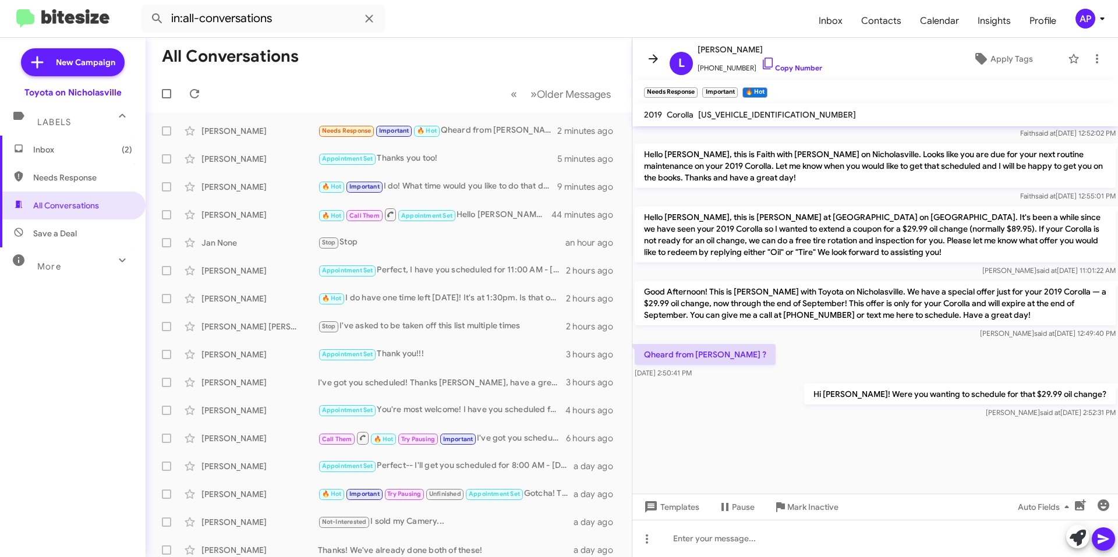
click at [649, 55] on icon at bounding box center [653, 59] width 14 height 14
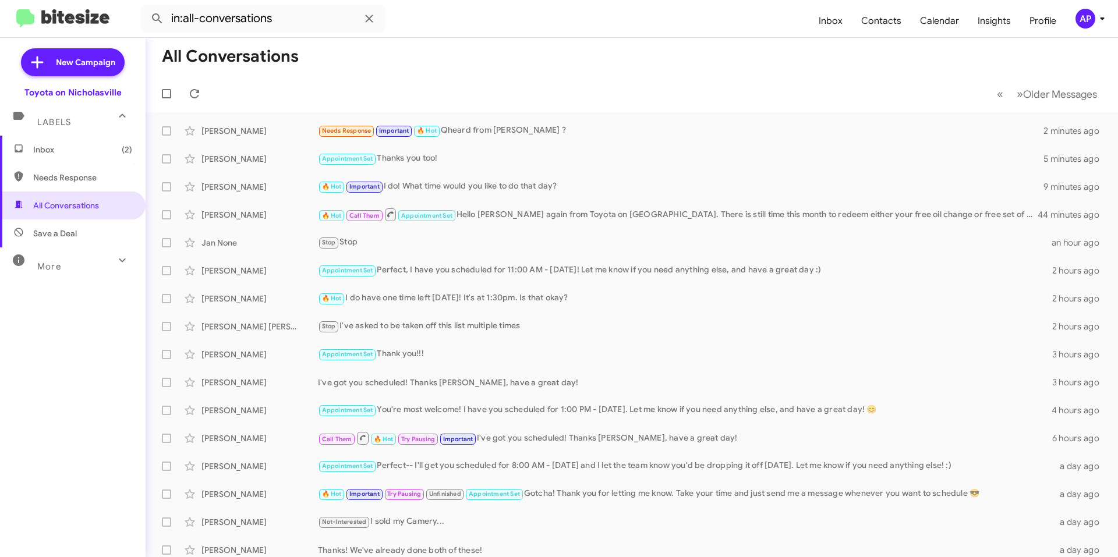
click at [89, 142] on span "Inbox (2)" at bounding box center [73, 150] width 146 height 28
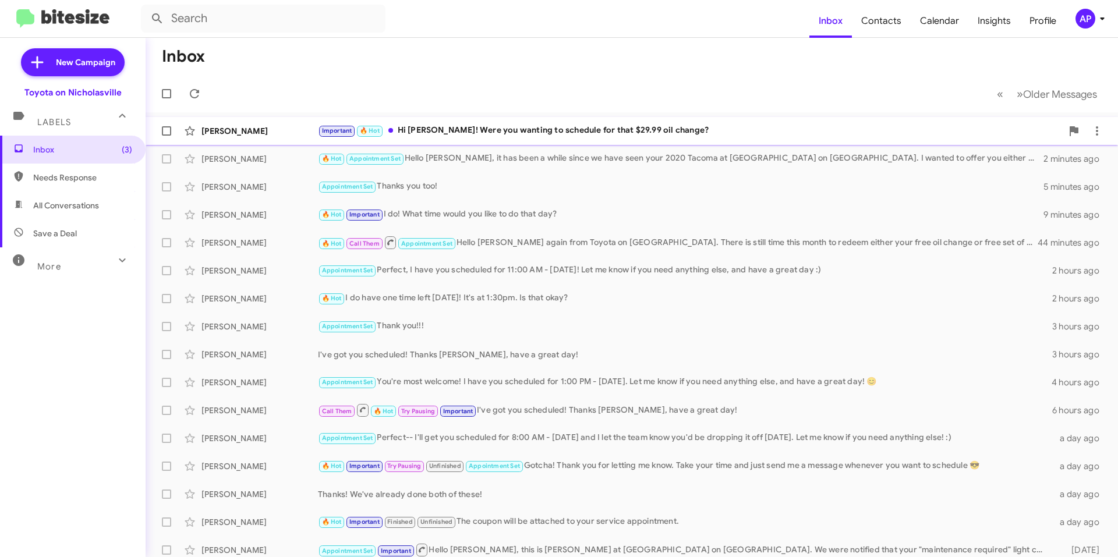
click at [614, 129] on div "Important 🔥 Hot Hi [PERSON_NAME]! Were you wanting to schedule for that $29.99 …" at bounding box center [690, 130] width 744 height 13
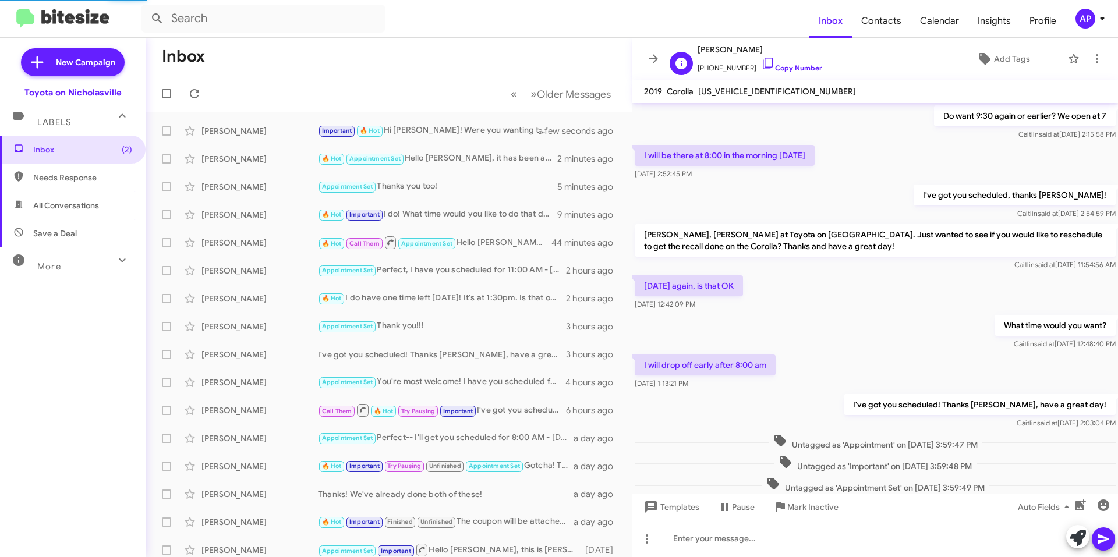
scroll to position [504, 0]
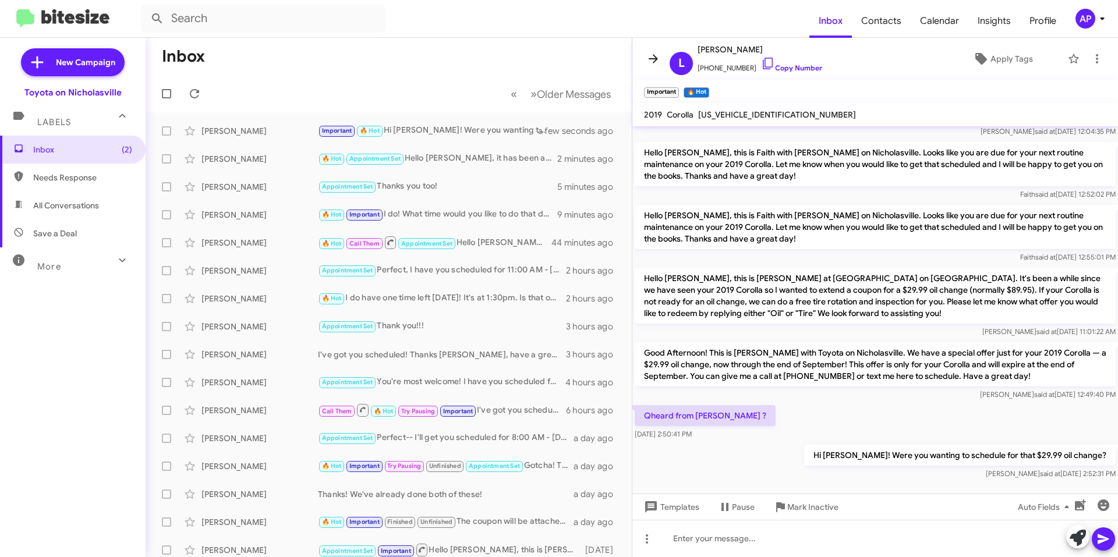
click at [652, 61] on icon at bounding box center [653, 59] width 14 height 14
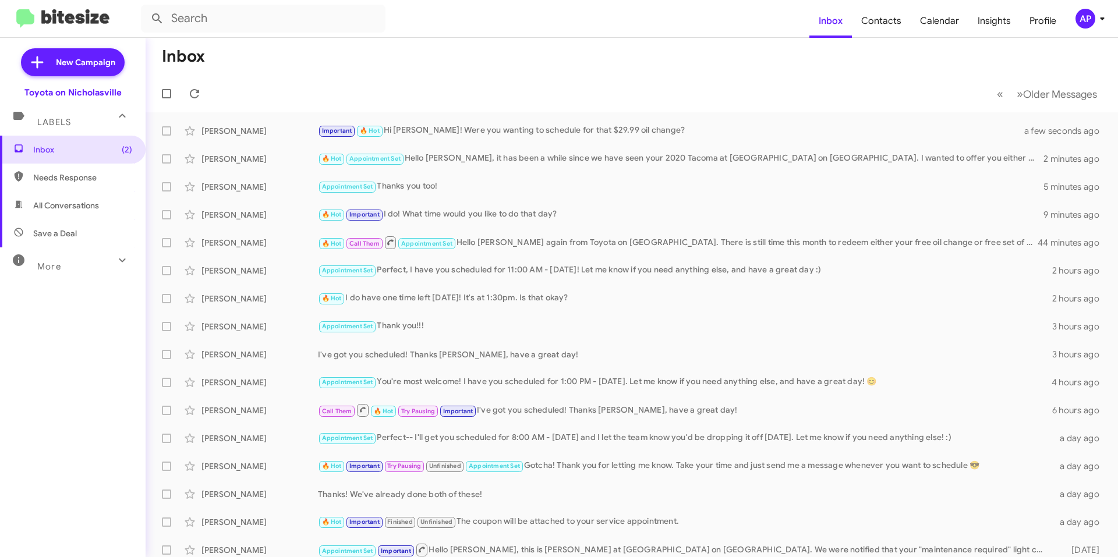
click at [104, 197] on span "All Conversations" at bounding box center [73, 206] width 146 height 28
type input "in:all-conversations"
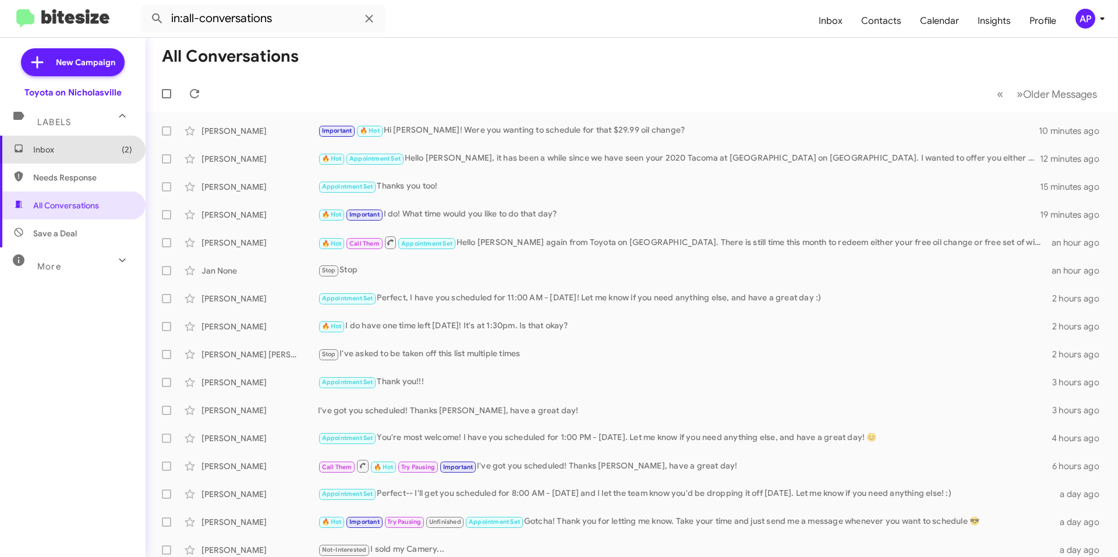
click at [82, 140] on span "Inbox (2)" at bounding box center [73, 150] width 146 height 28
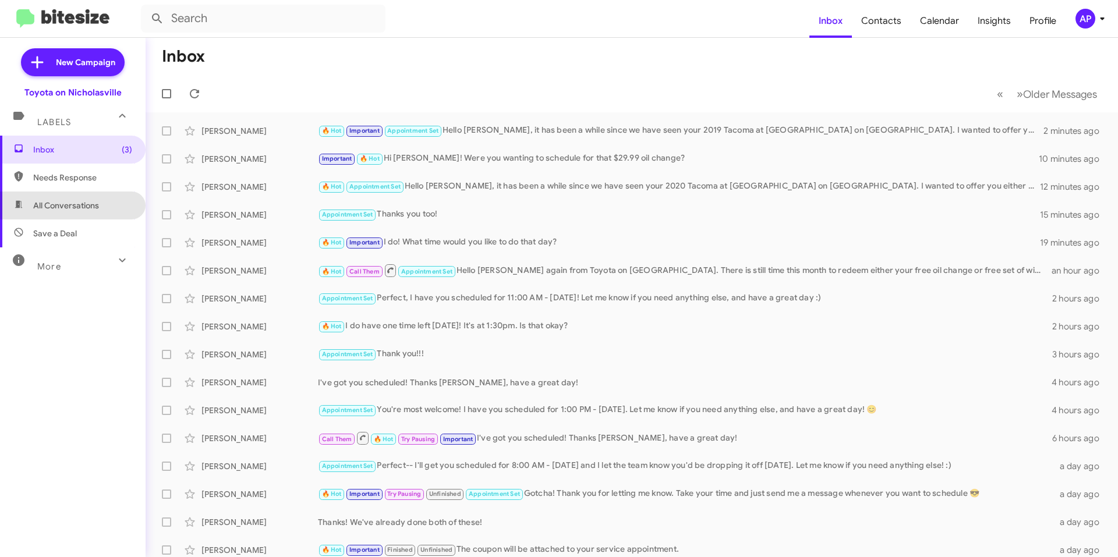
click at [92, 198] on span "All Conversations" at bounding box center [73, 206] width 146 height 28
type input "in:all-conversations"
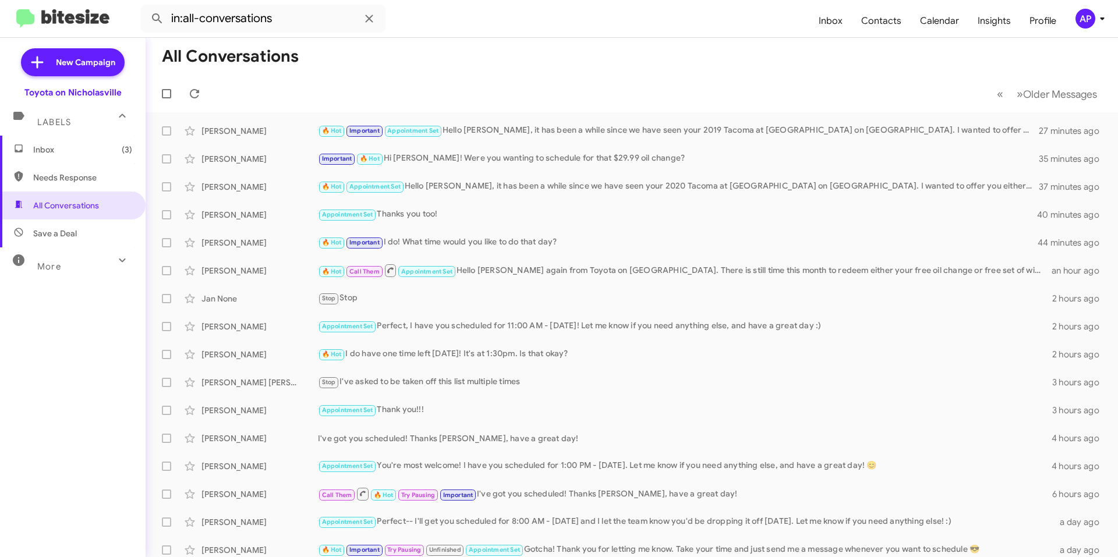
click at [67, 146] on span "Inbox (3)" at bounding box center [82, 150] width 99 height 12
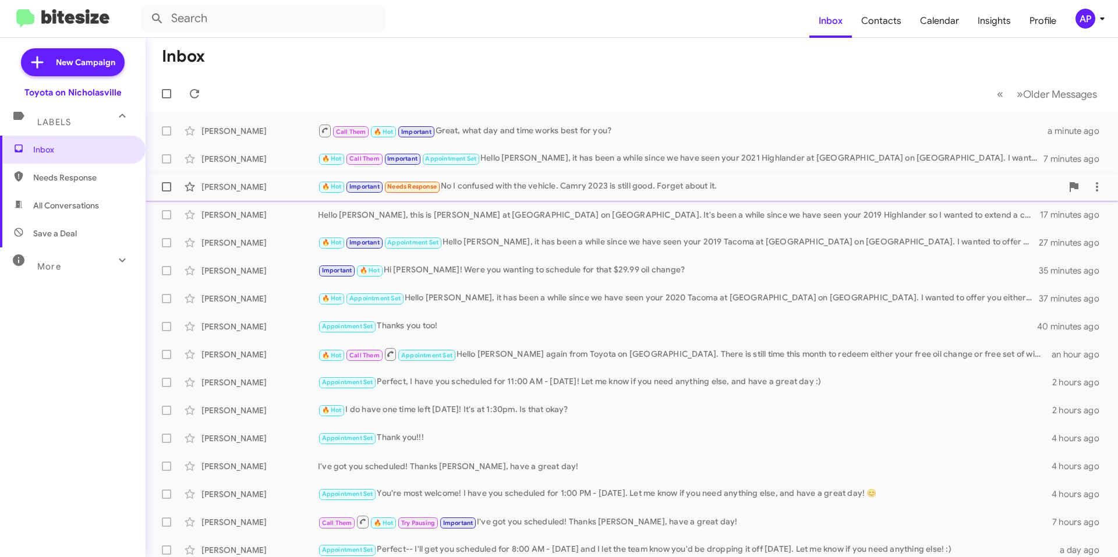
click at [557, 189] on div "🔥 Hot Important Needs Response No I confused with the vehicle. Camry 2023 is st…" at bounding box center [690, 186] width 744 height 13
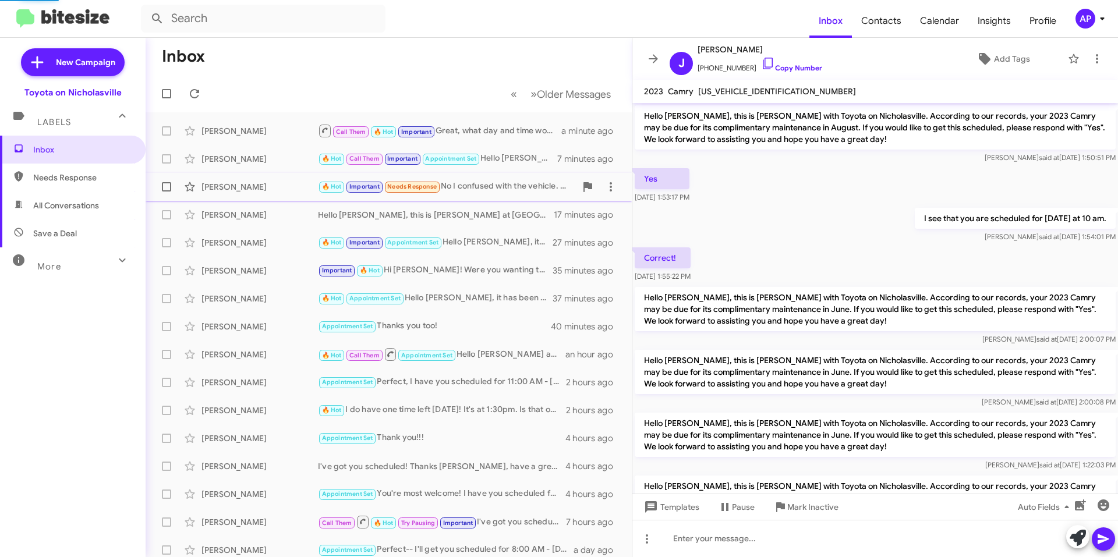
scroll to position [302, 0]
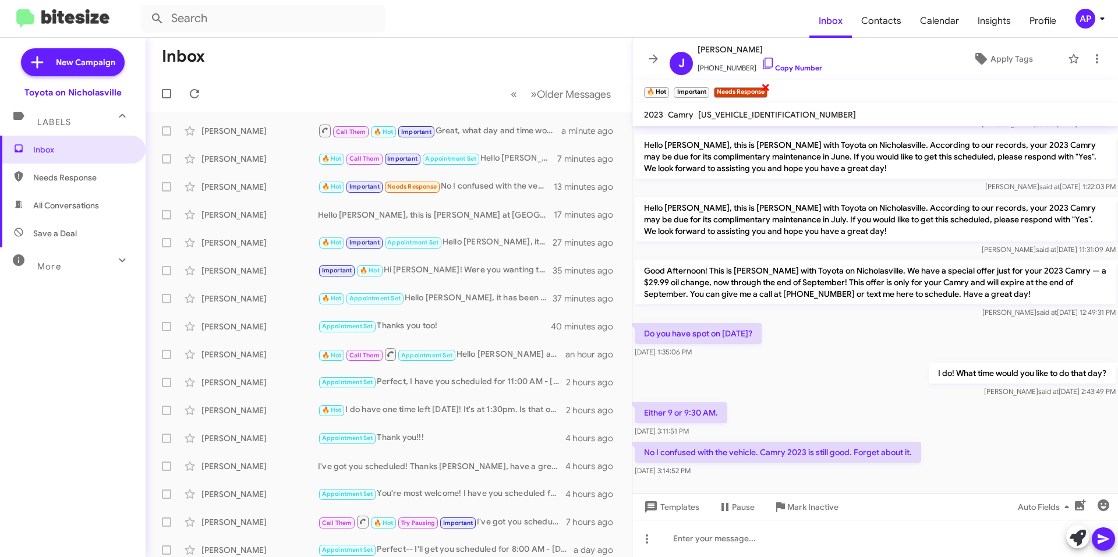
click at [768, 87] on span "×" at bounding box center [765, 87] width 9 height 14
click at [709, 90] on span "×" at bounding box center [707, 87] width 9 height 14
click at [666, 89] on span "×" at bounding box center [667, 87] width 9 height 14
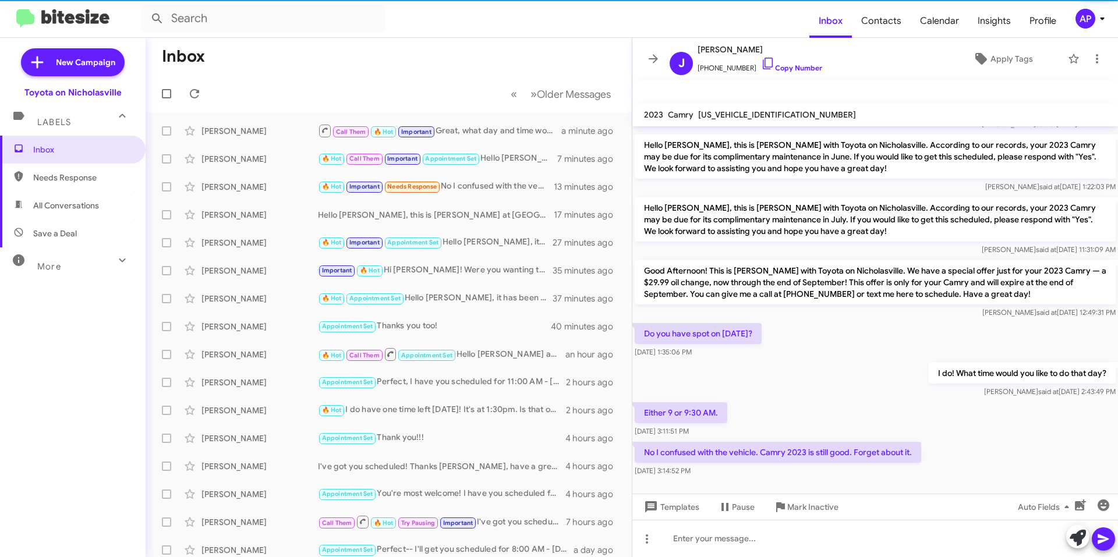
click at [724, 111] on span "[US_VEHICLE_IDENTIFICATION_NUMBER]" at bounding box center [777, 114] width 158 height 10
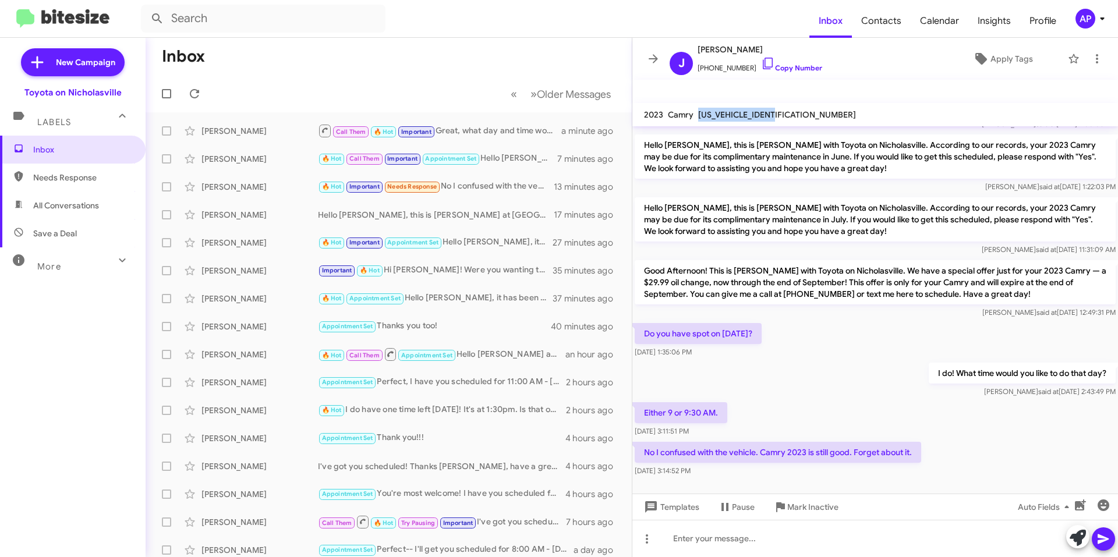
copy span "[US_VEHICLE_IDENTIFICATION_NUMBER]"
drag, startPoint x: 957, startPoint y: 423, endPoint x: 982, endPoint y: 427, distance: 25.4
click at [955, 423] on div "Either 9 or 9:30 AM. [DATE] 3:11:51 PM" at bounding box center [875, 420] width 486 height 40
click at [648, 58] on icon at bounding box center [653, 59] width 14 height 14
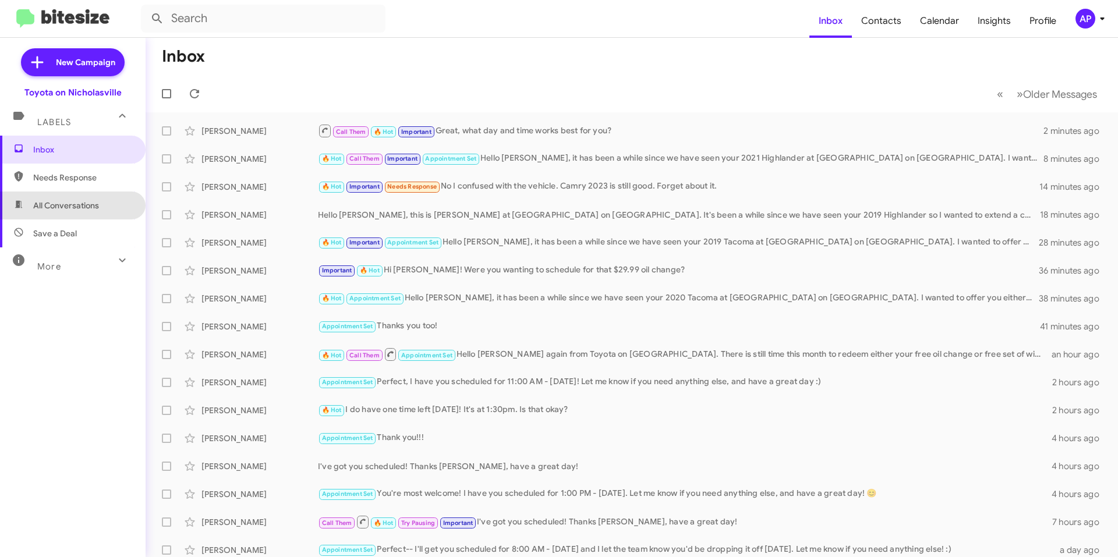
click at [83, 213] on span "All Conversations" at bounding box center [73, 206] width 146 height 28
type input "in:all-conversations"
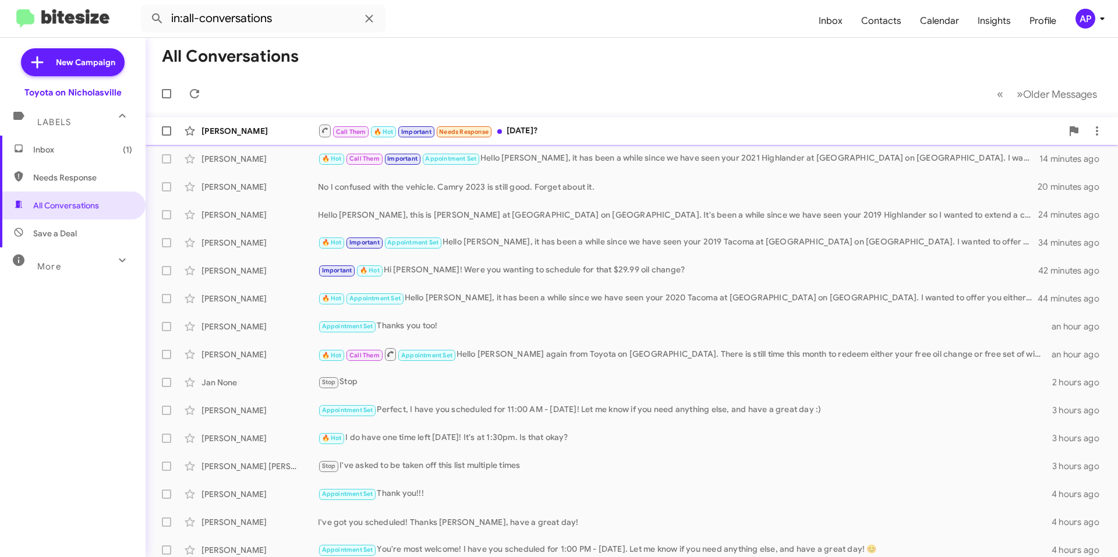
click at [612, 128] on div "Call Them 🔥 Hot Important Needs Response [DATE]?" at bounding box center [690, 130] width 744 height 15
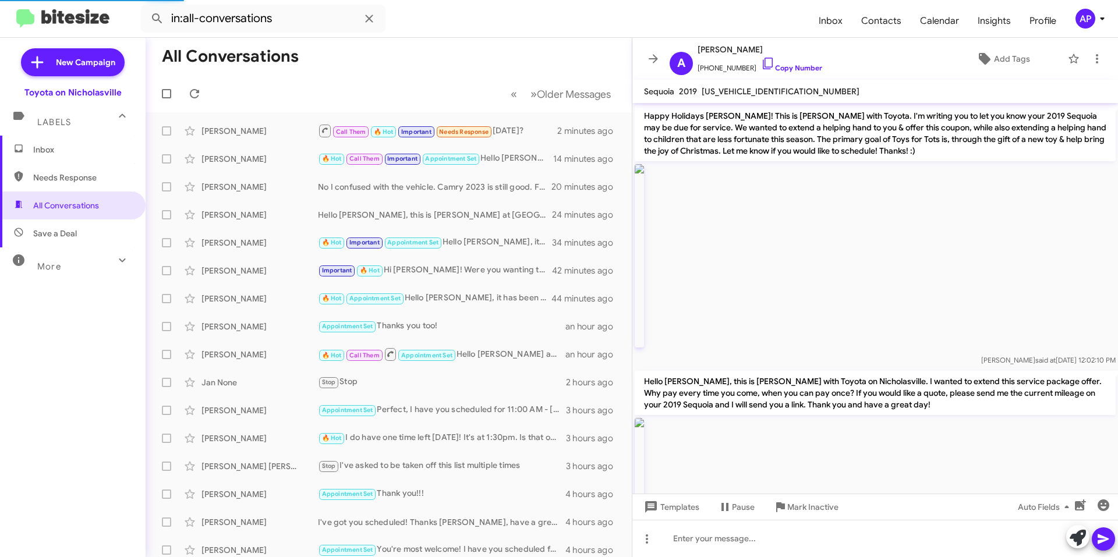
scroll to position [1560, 0]
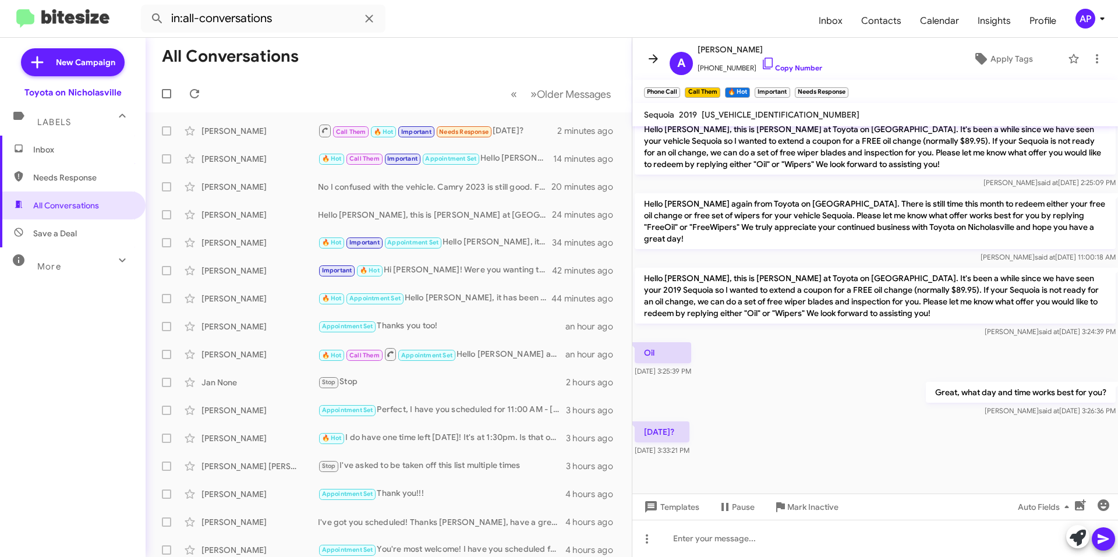
click at [657, 59] on icon at bounding box center [653, 58] width 9 height 9
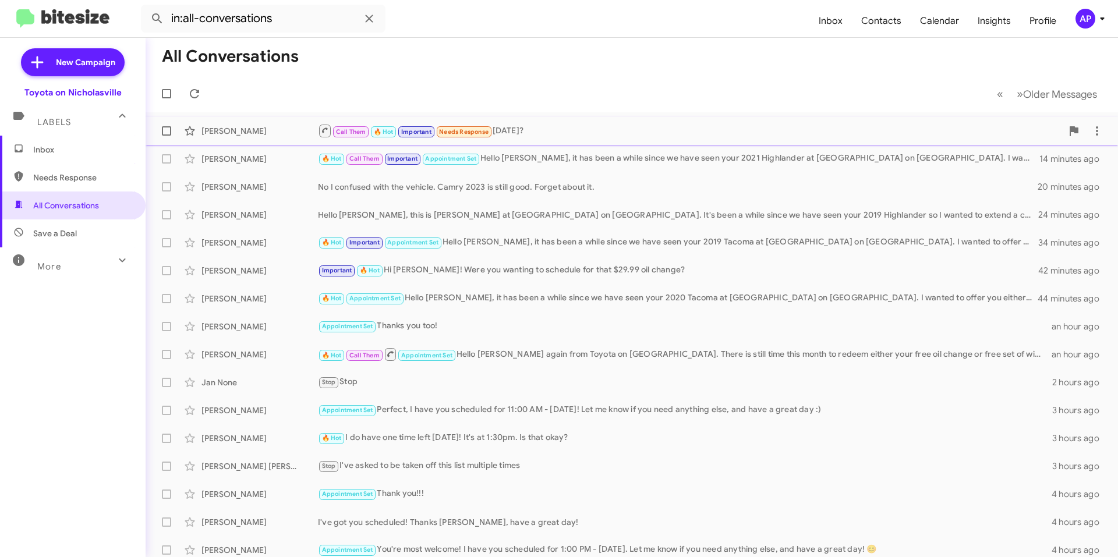
click at [167, 134] on span at bounding box center [166, 130] width 9 height 9
click at [167, 136] on input "checkbox" at bounding box center [166, 136] width 1 height 1
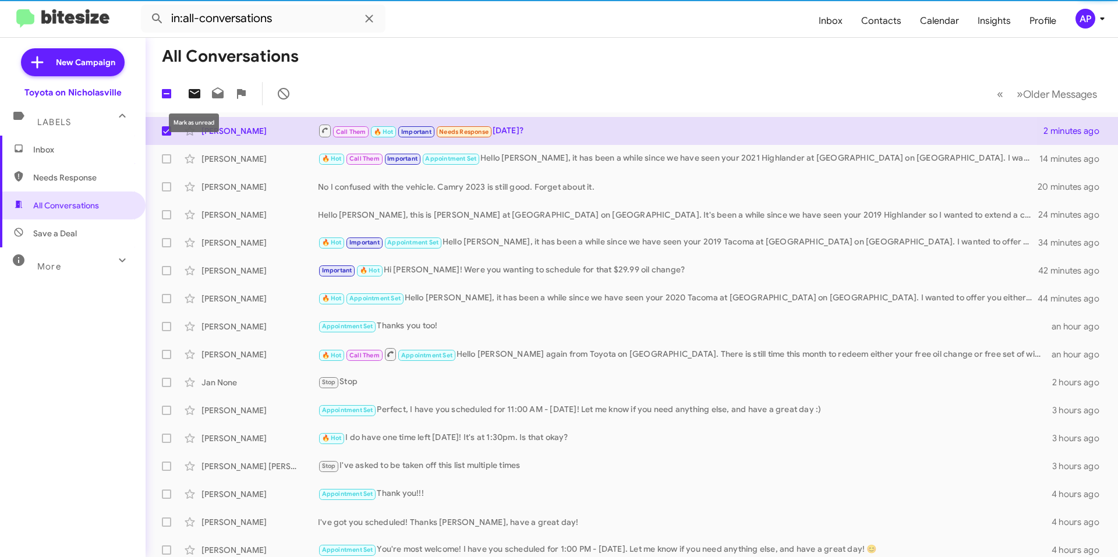
click at [189, 96] on icon at bounding box center [195, 93] width 12 height 9
click at [164, 128] on span at bounding box center [166, 130] width 9 height 9
click at [166, 136] on input "checkbox" at bounding box center [166, 136] width 1 height 1
checkbox input "false"
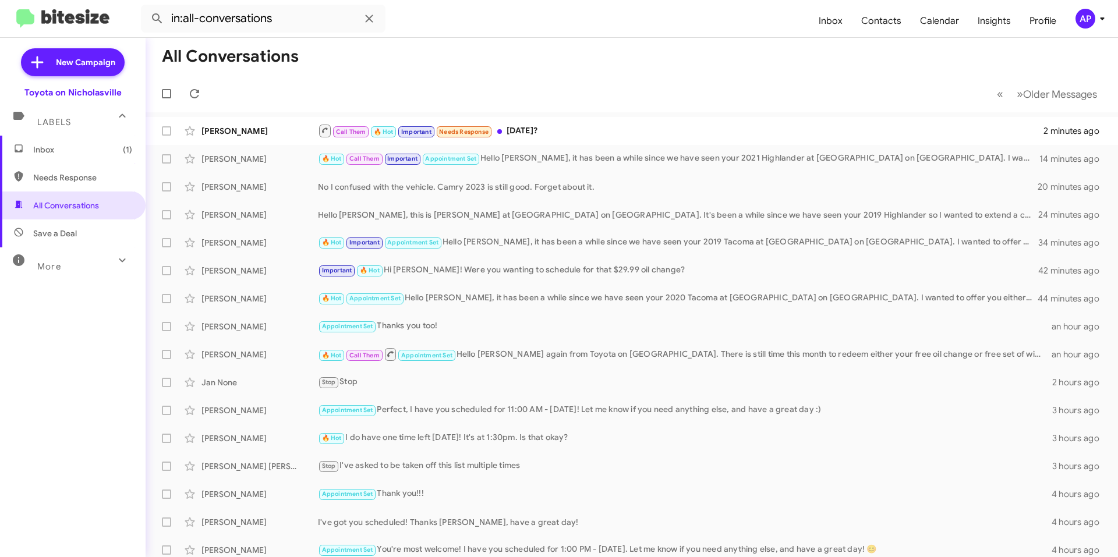
click at [528, 59] on mat-toolbar-row "All Conversations" at bounding box center [632, 56] width 973 height 37
click at [444, 81] on mat-toolbar-row "« Previous » Next Older Messages" at bounding box center [632, 93] width 973 height 37
click at [99, 146] on span "Inbox (2)" at bounding box center [82, 150] width 99 height 12
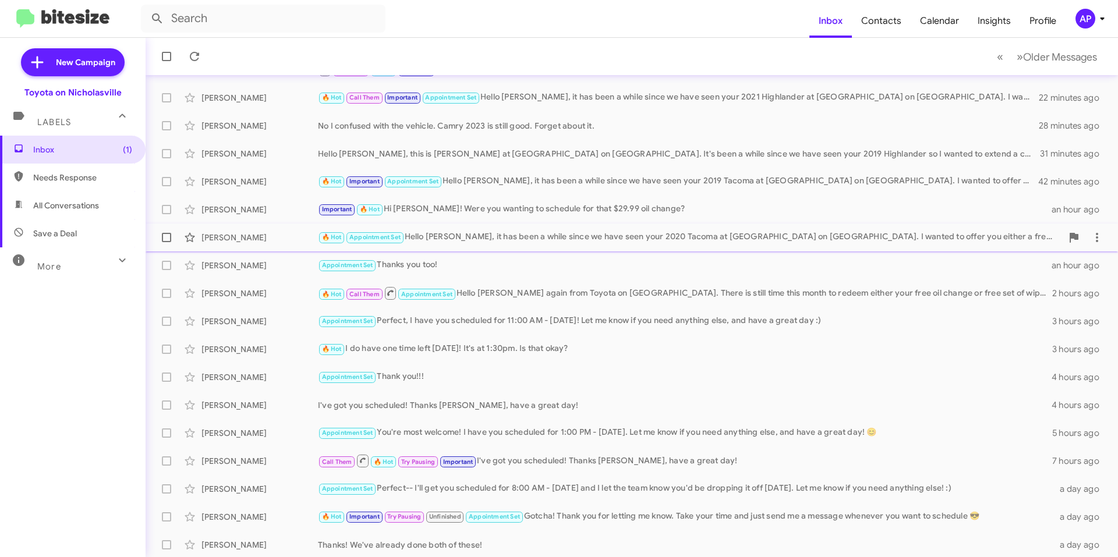
scroll to position [119, 0]
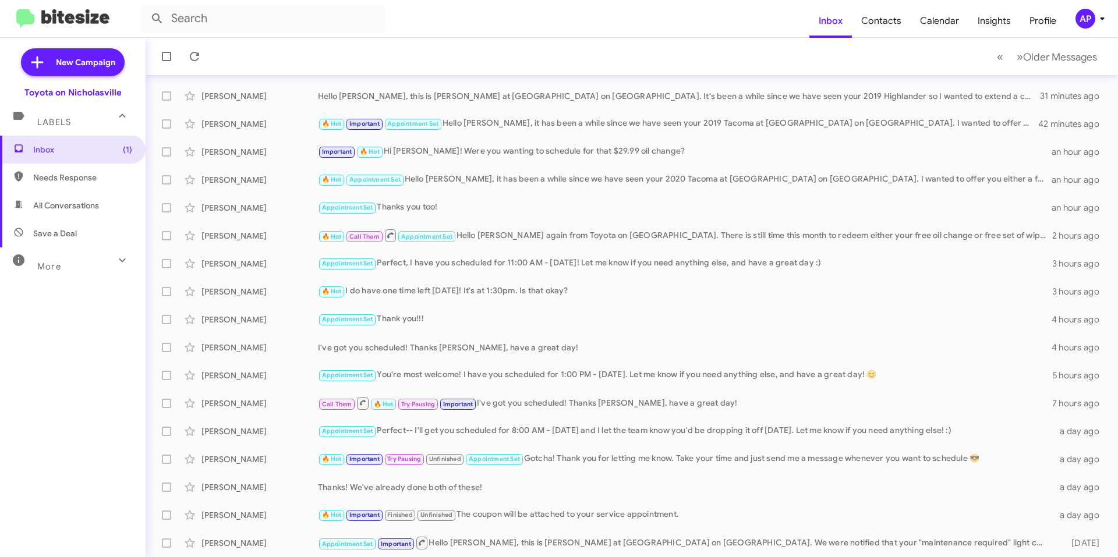
click at [89, 205] on span "All Conversations" at bounding box center [66, 206] width 66 height 12
type input "in:all-conversations"
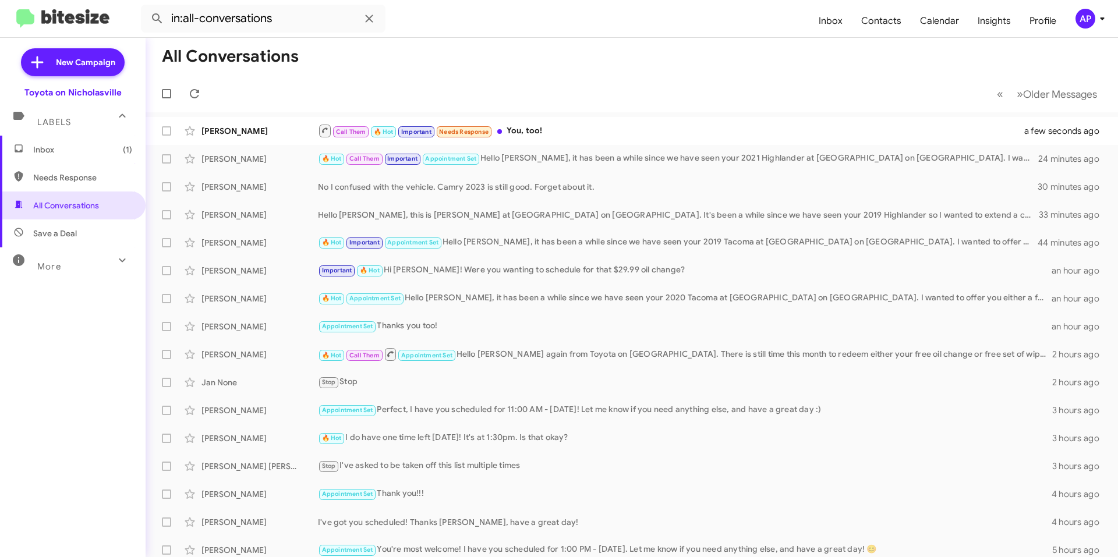
click at [614, 76] on mat-toolbar-row "« Previous » Next Older Messages" at bounding box center [632, 93] width 973 height 37
click at [81, 154] on span "Inbox (1)" at bounding box center [82, 150] width 99 height 12
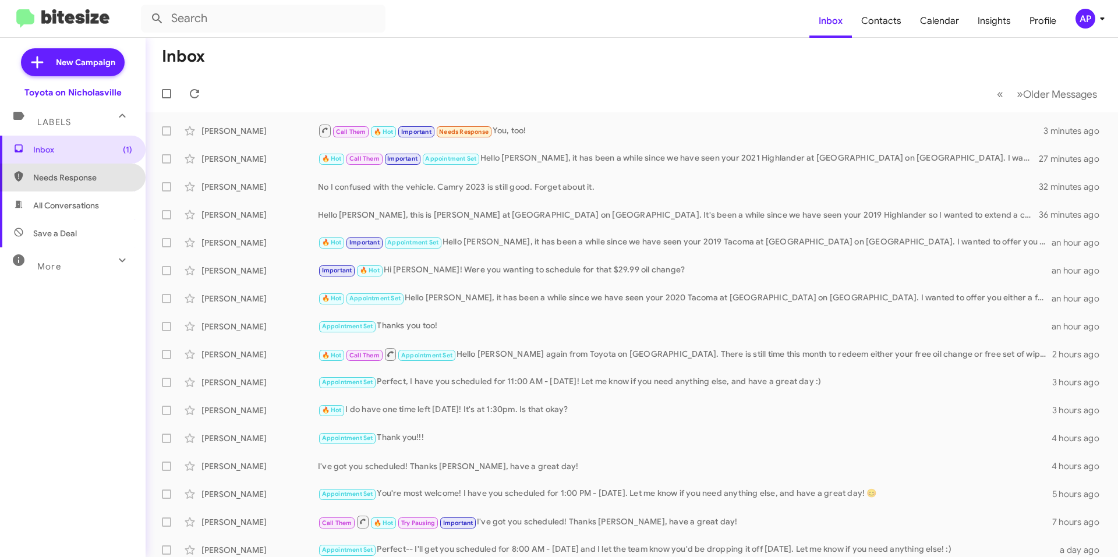
click at [87, 190] on span "Needs Response" at bounding box center [73, 178] width 146 height 28
type input "in:needs-response"
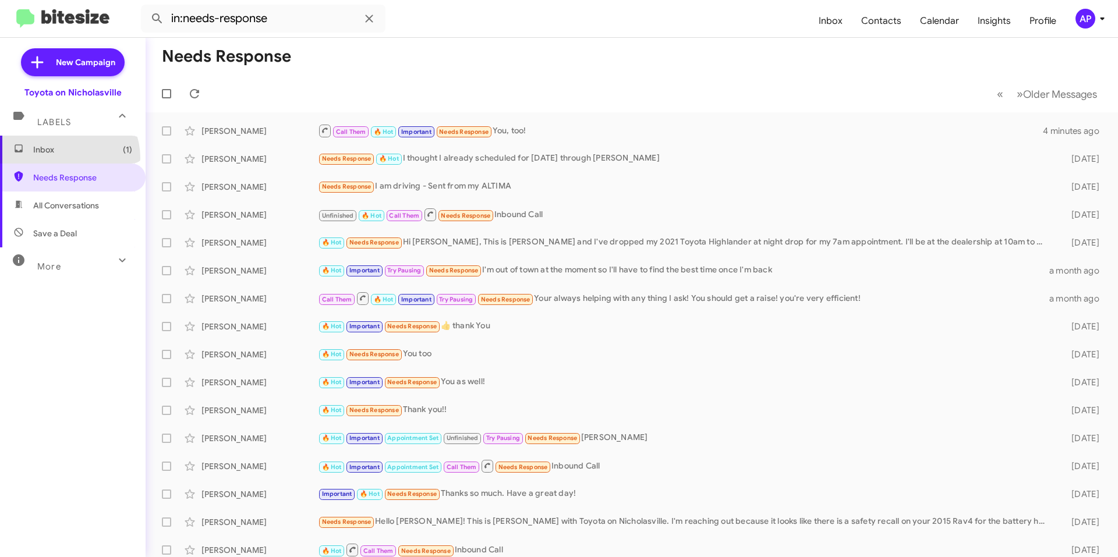
click at [66, 158] on span "Inbox (1)" at bounding box center [73, 150] width 146 height 28
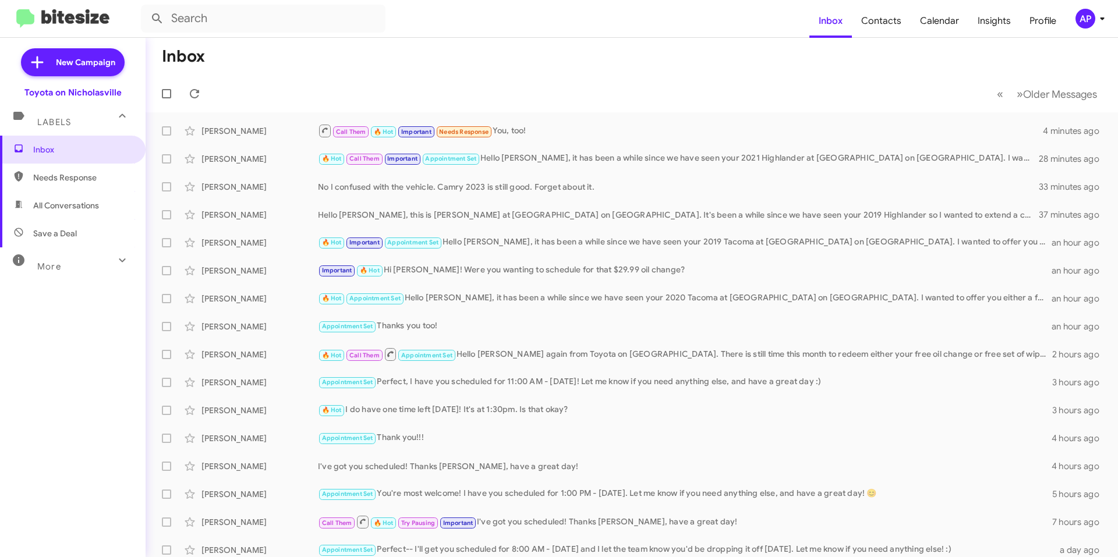
click at [79, 204] on span "All Conversations" at bounding box center [66, 206] width 66 height 12
type input "in:all-conversations"
